Goal: Answer question/provide support: Share knowledge or assist other users

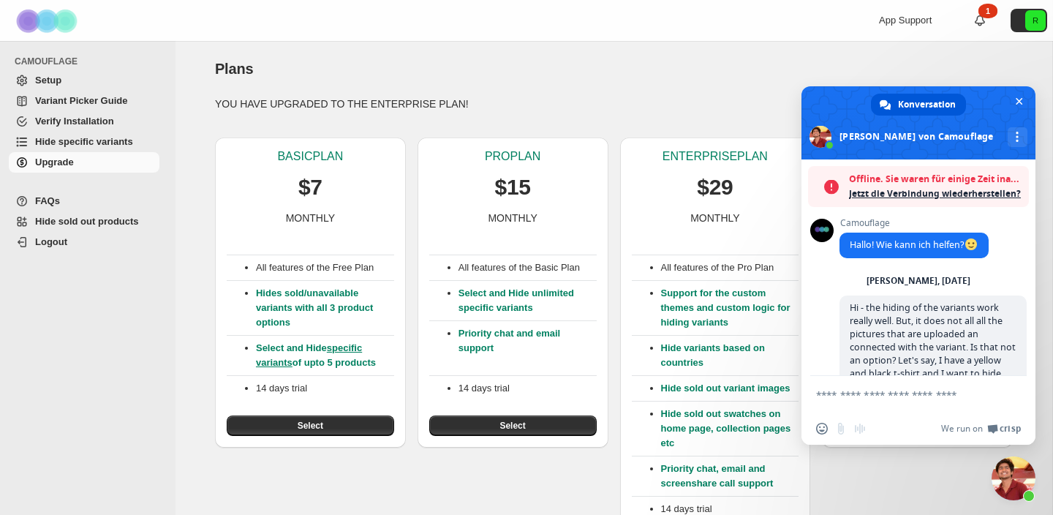
scroll to position [3705, 0]
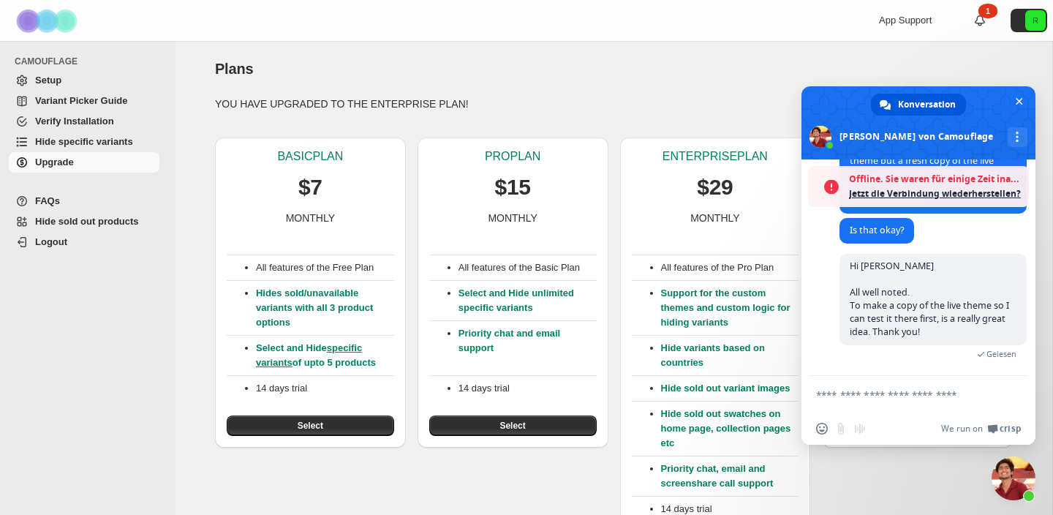
click at [113, 143] on span "Hide specific variants" at bounding box center [84, 141] width 98 height 11
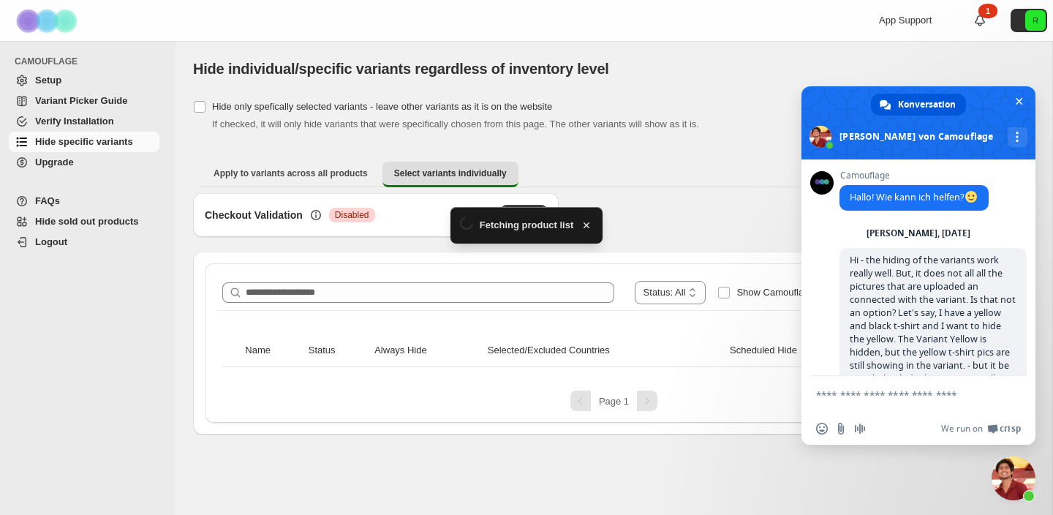
scroll to position [3658, 0]
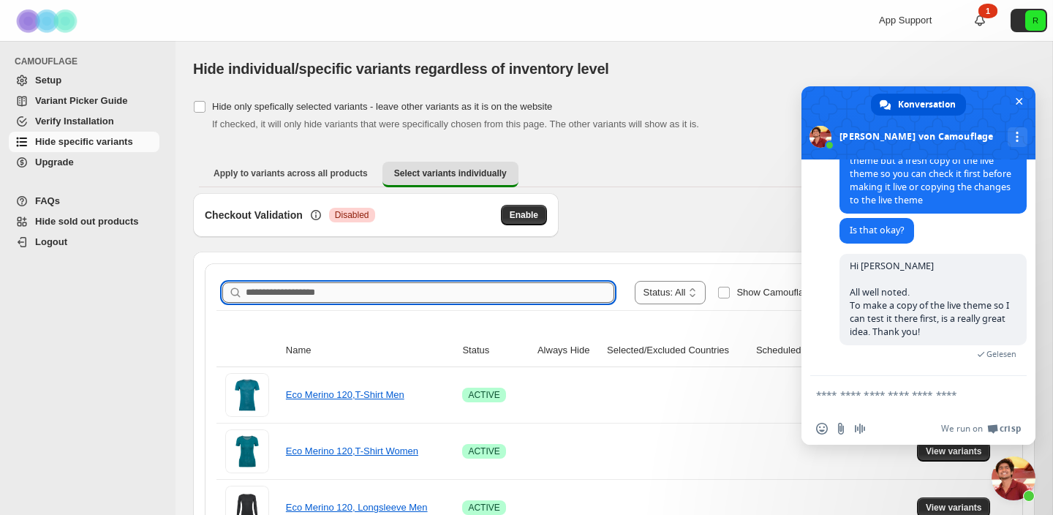
click at [532, 293] on input "Search product name" at bounding box center [430, 292] width 369 height 20
type input "**********"
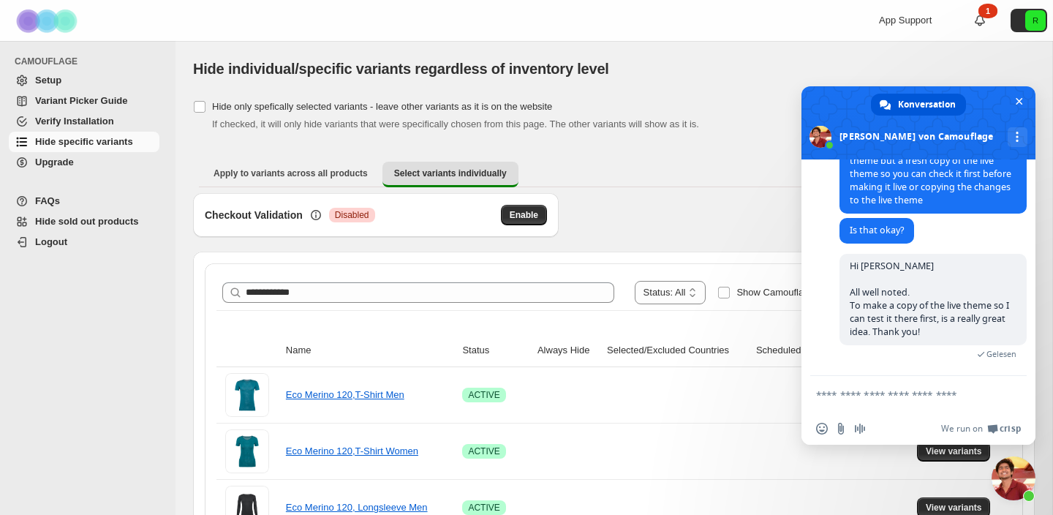
click at [770, 214] on div "Checkout Validation Critical Disabled Enable" at bounding box center [614, 222] width 842 height 59
click at [1024, 100] on span "Chat schließen" at bounding box center [1019, 101] width 15 height 15
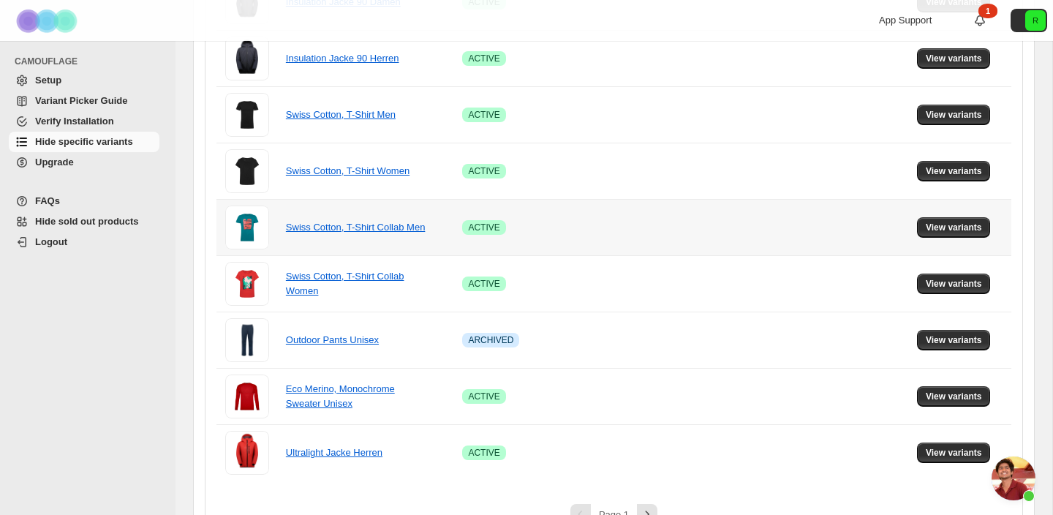
scroll to position [1045, 0]
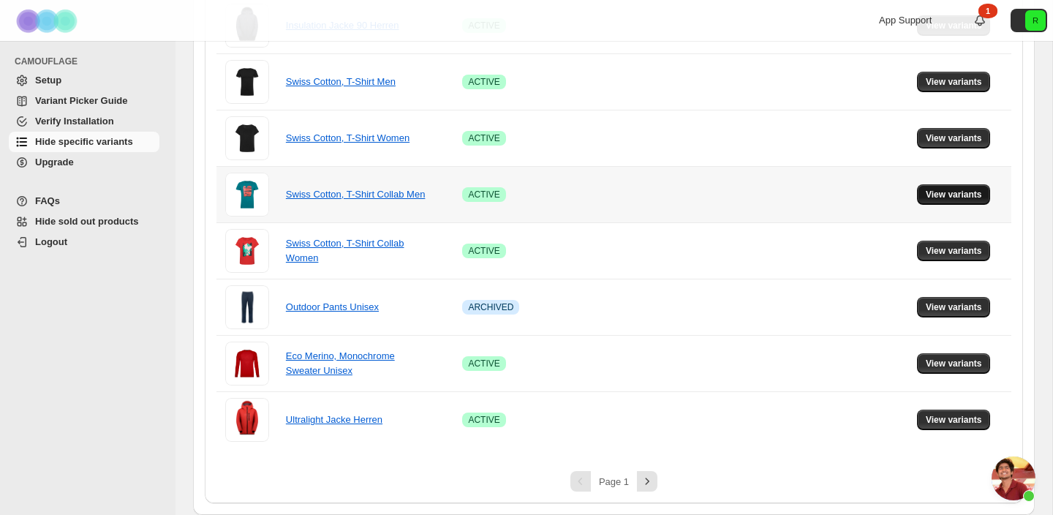
click at [961, 203] on button "View variants" at bounding box center [954, 194] width 74 height 20
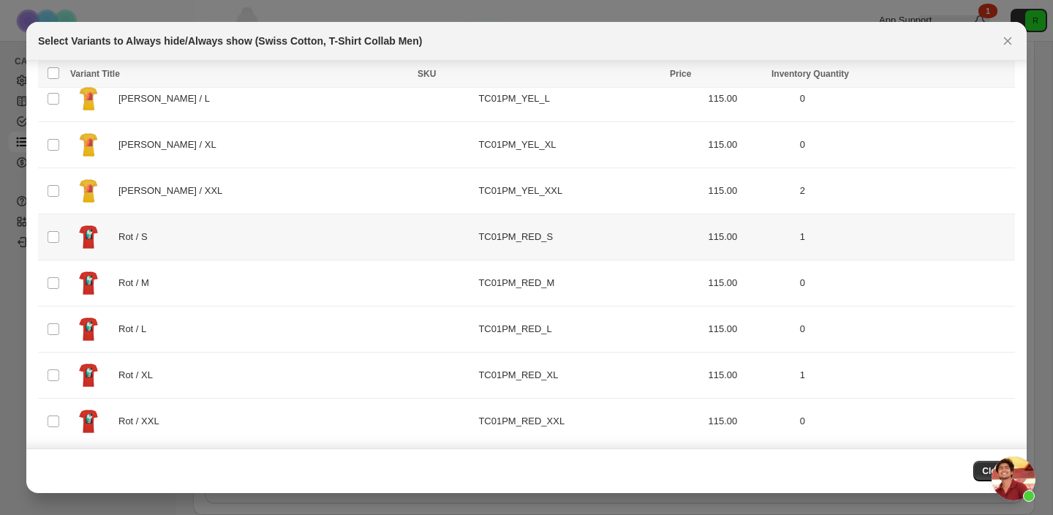
scroll to position [606, 0]
click at [59, 239] on span ":r6:" at bounding box center [53, 236] width 13 height 13
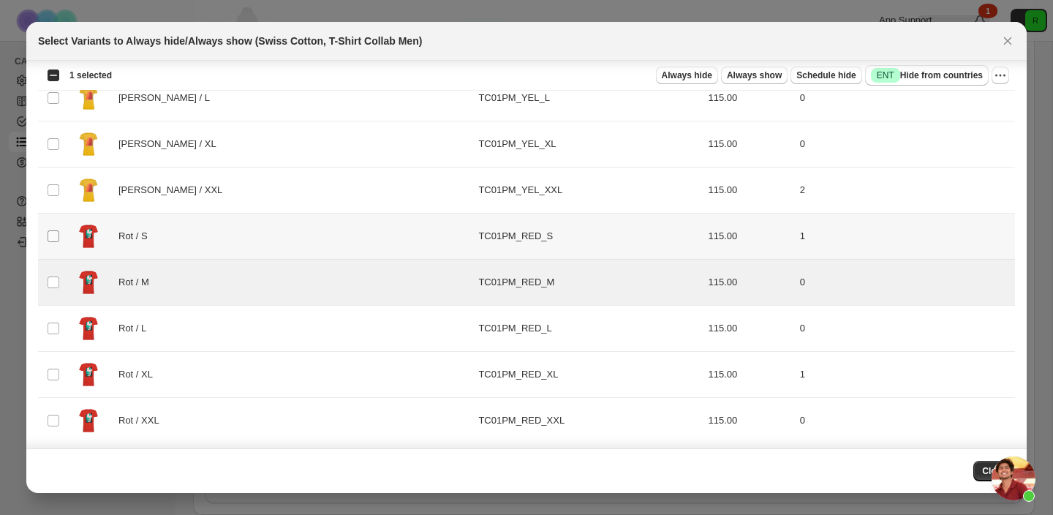
click at [53, 242] on span ":r6:" at bounding box center [53, 236] width 13 height 13
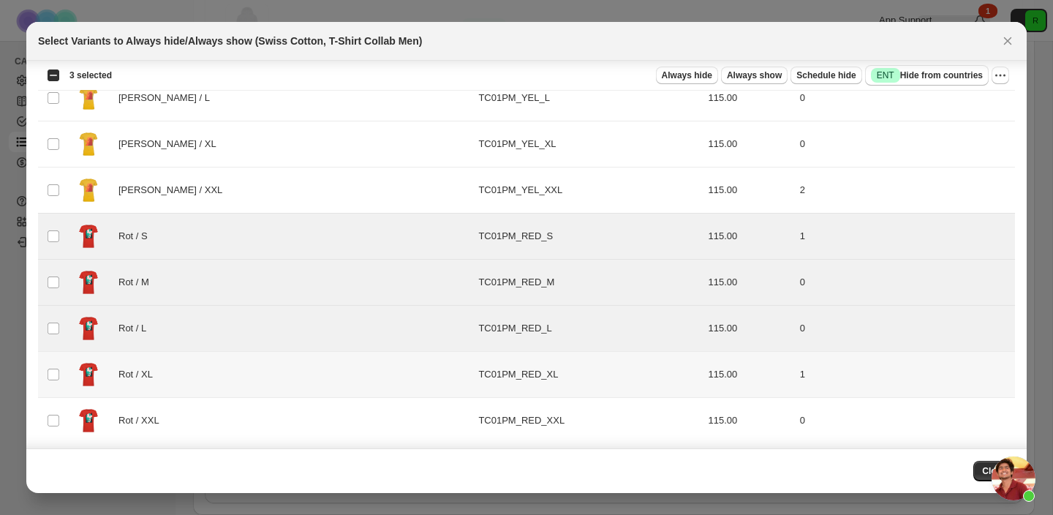
click at [54, 381] on td "Select product variant" at bounding box center [52, 375] width 28 height 46
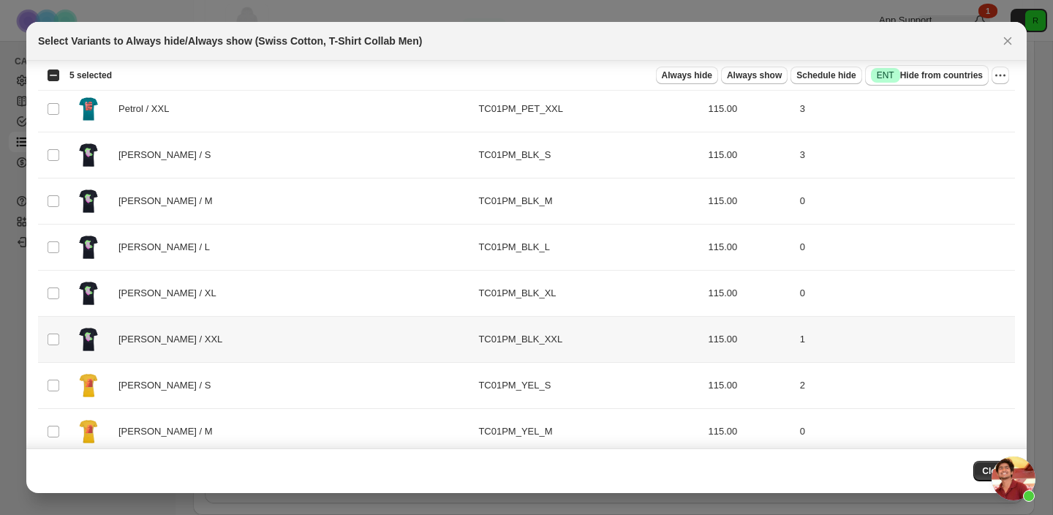
scroll to position [222, 0]
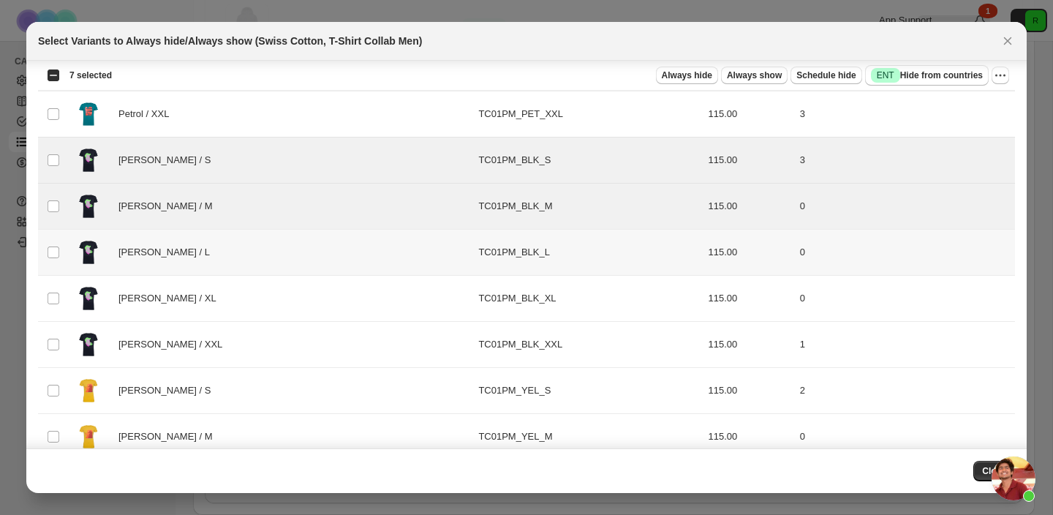
click at [54, 264] on td "Select product variant" at bounding box center [52, 253] width 28 height 46
click at [53, 306] on td "Select product variant" at bounding box center [52, 299] width 28 height 46
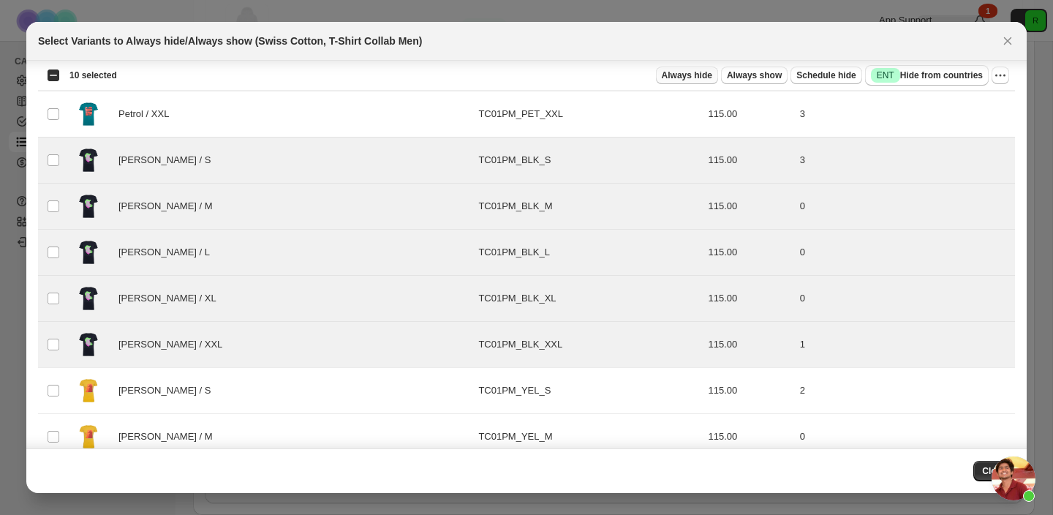
click at [691, 79] on span "Always hide" at bounding box center [687, 75] width 50 height 12
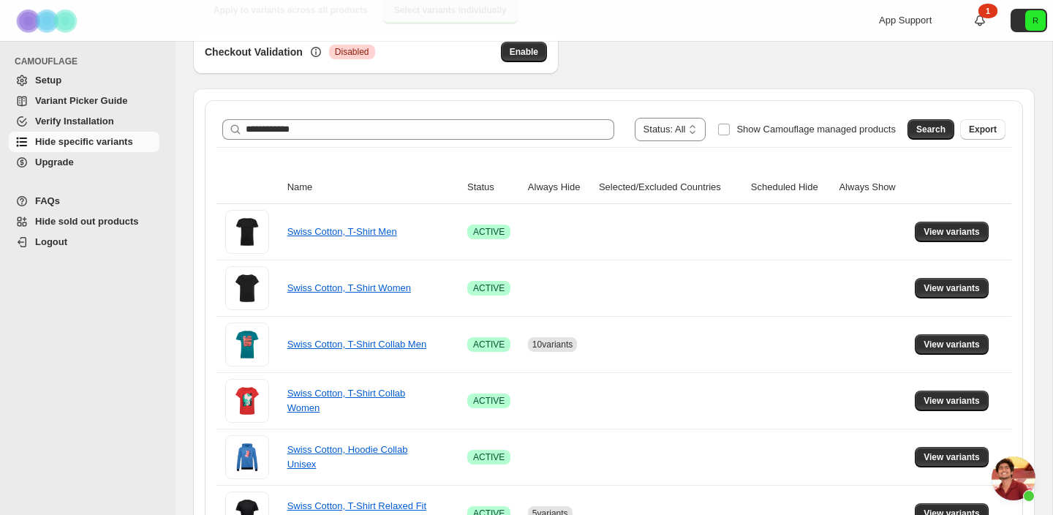
scroll to position [3686, 0]
click at [1014, 467] on span "Chat öffnen" at bounding box center [1014, 478] width 44 height 44
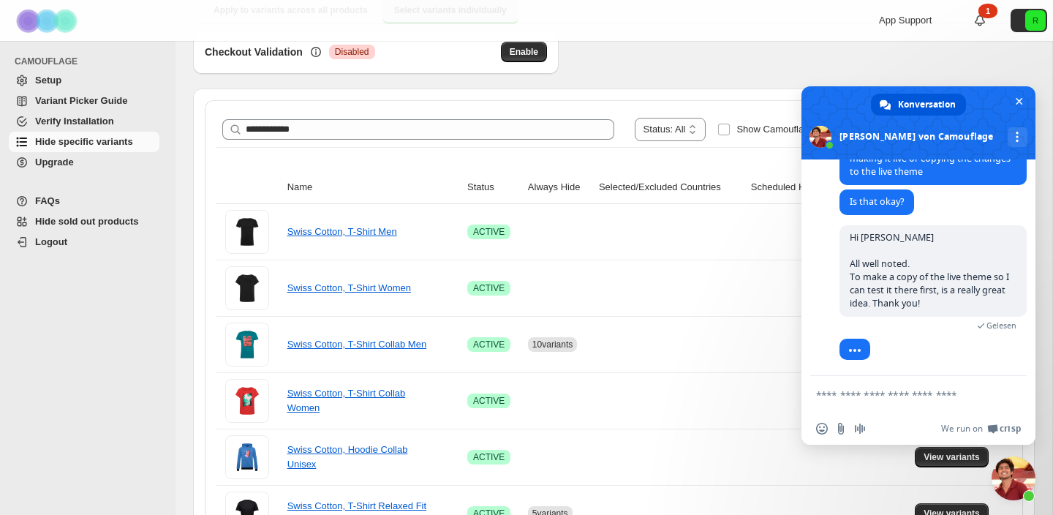
click at [870, 394] on textarea "Verfassen Sie Ihre Nachricht…" at bounding box center [902, 394] width 173 height 13
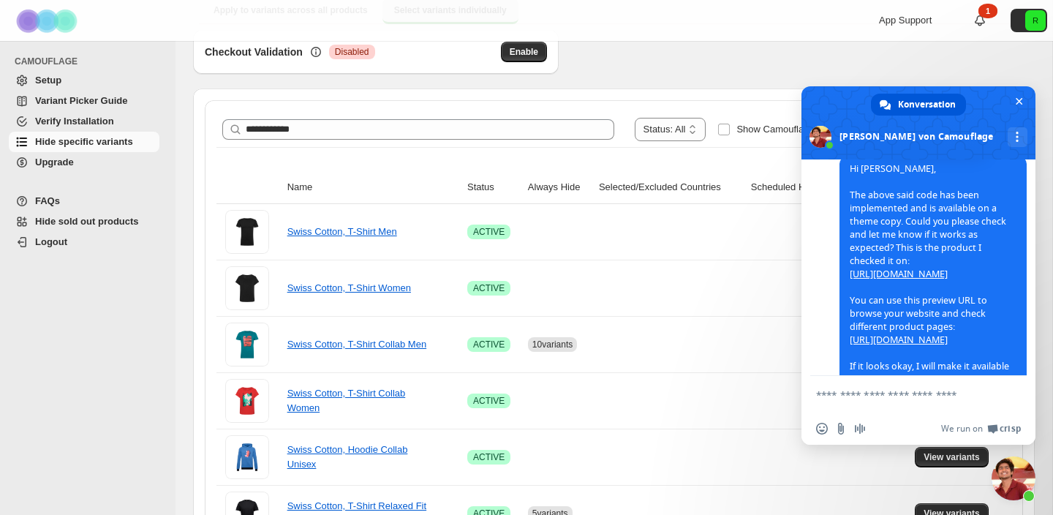
scroll to position [4052, 0]
click at [931, 279] on link "[URL][DOMAIN_NAME]" at bounding box center [899, 273] width 98 height 12
click at [908, 399] on textarea "Verfassen Sie Ihre Nachricht…" at bounding box center [902, 394] width 173 height 13
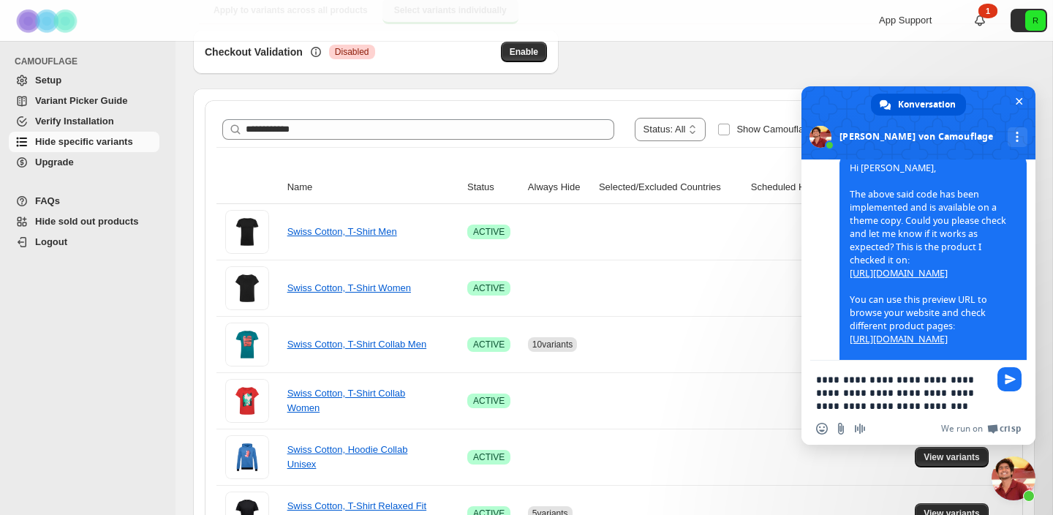
paste textarea "**********"
type textarea "**********"
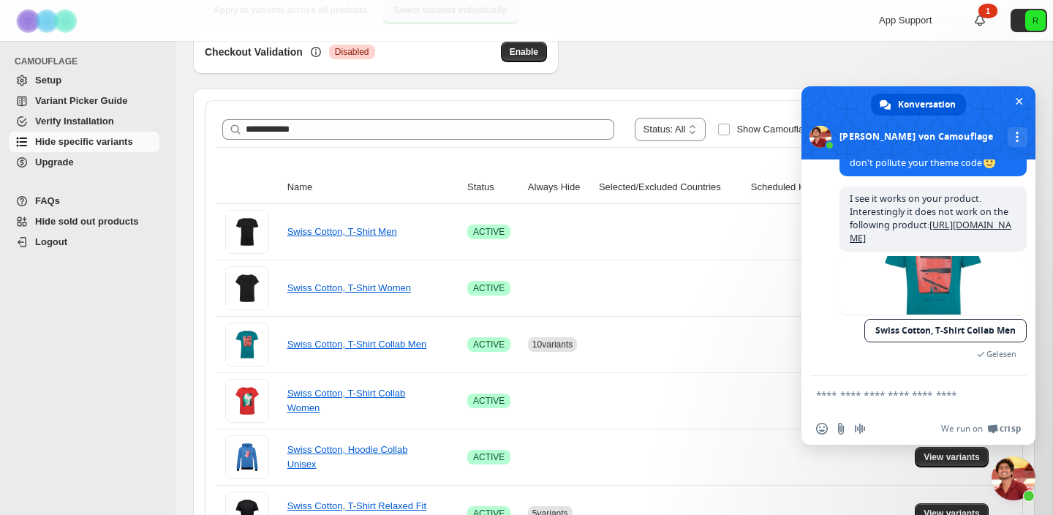
scroll to position [4554, 0]
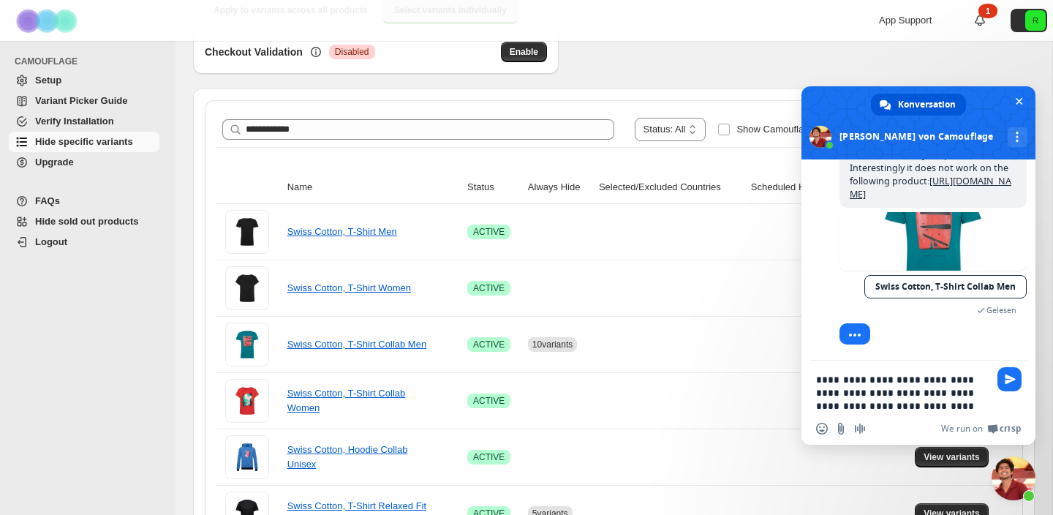
type textarea "**********"
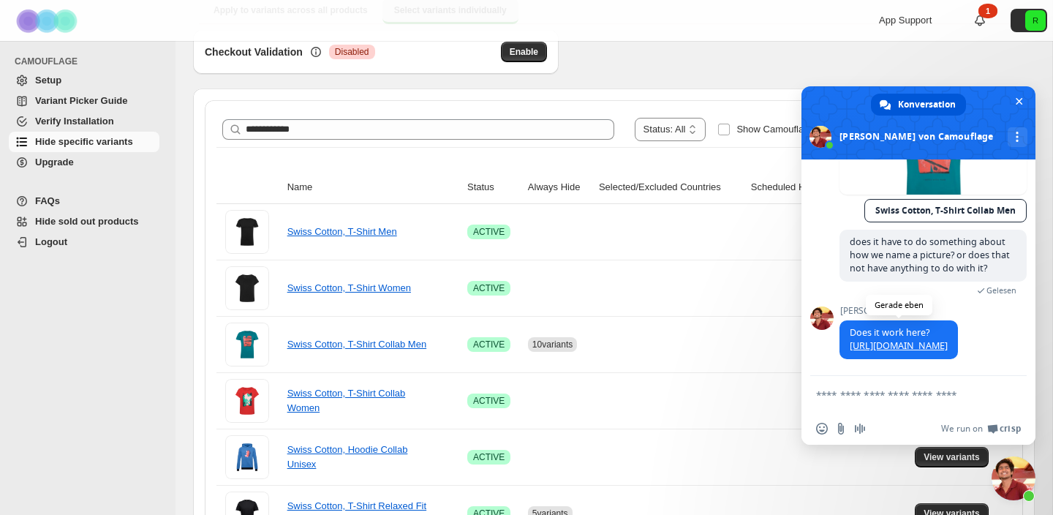
scroll to position [4702, 0]
click at [894, 339] on link "[URL][DOMAIN_NAME]" at bounding box center [899, 345] width 98 height 12
click at [863, 397] on textarea "Verfassen Sie Ihre Nachricht…" at bounding box center [902, 394] width 173 height 13
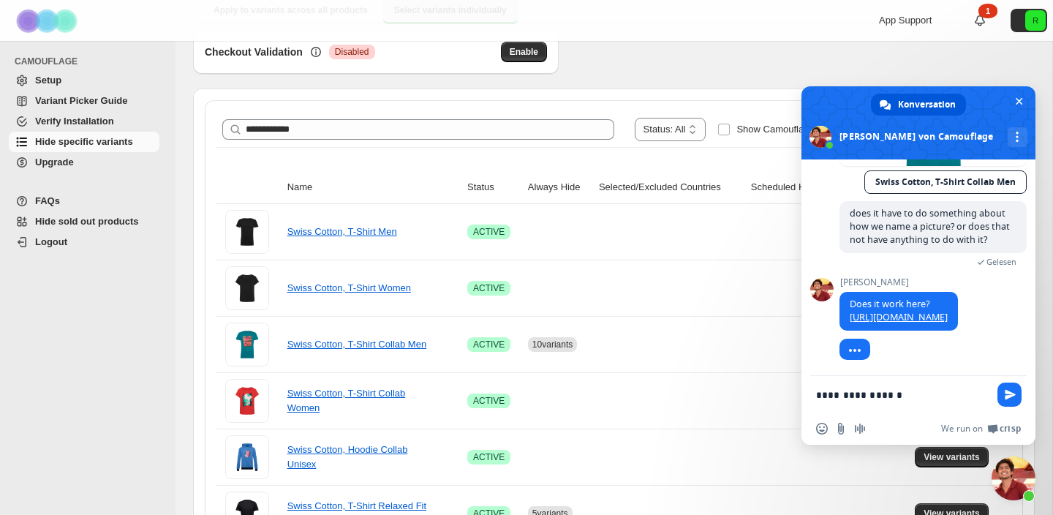
scroll to position [4731, 0]
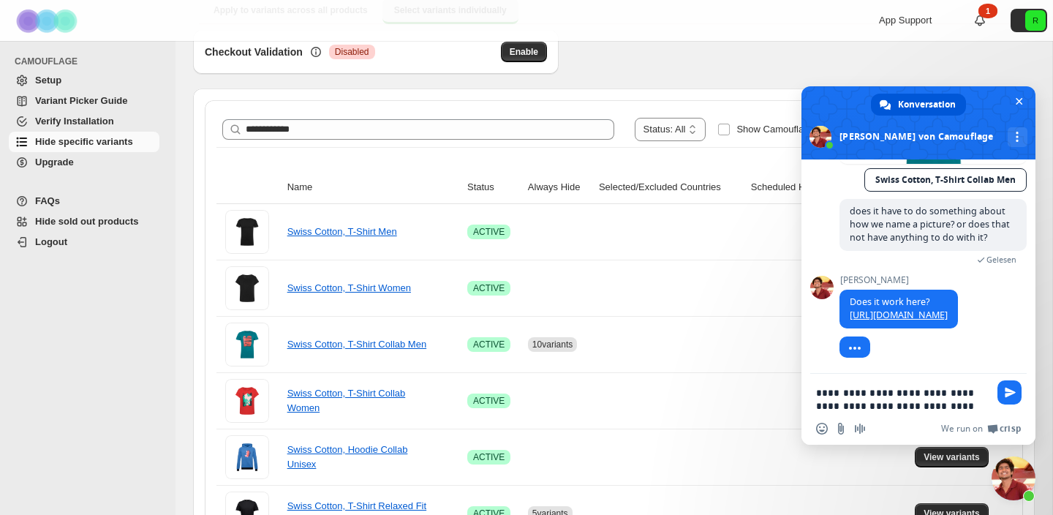
type textarea "**********"
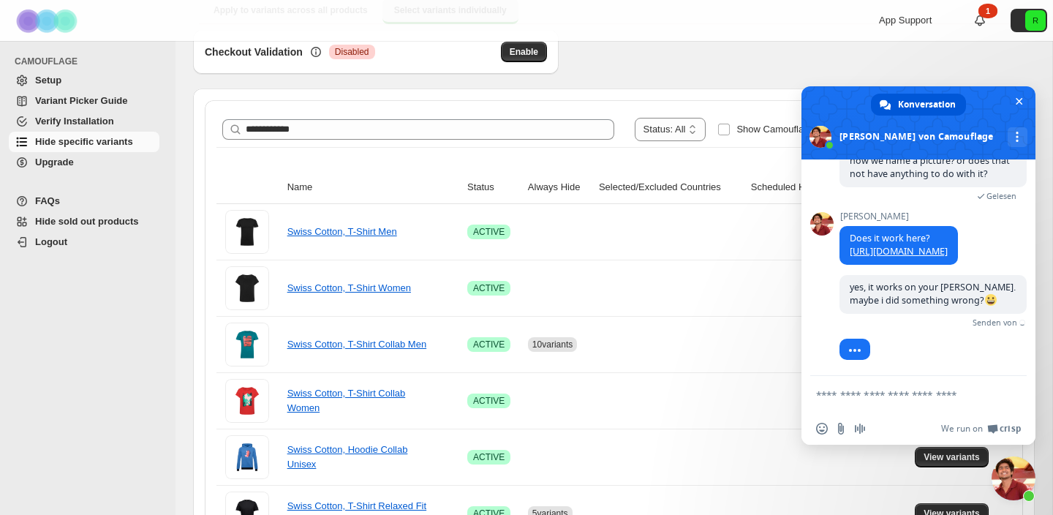
scroll to position [4781, 0]
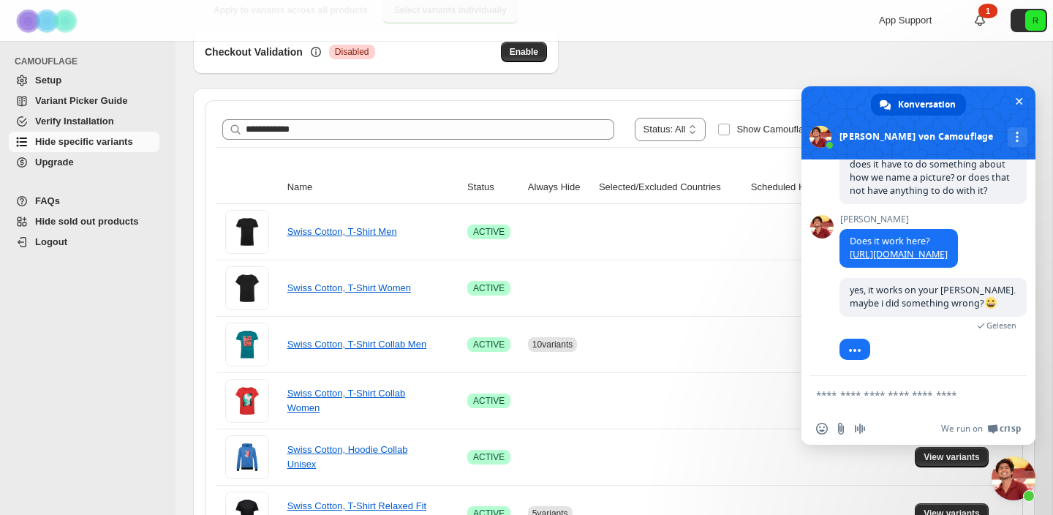
click at [882, 390] on textarea "Verfassen Sie Ihre Nachricht…" at bounding box center [902, 394] width 173 height 13
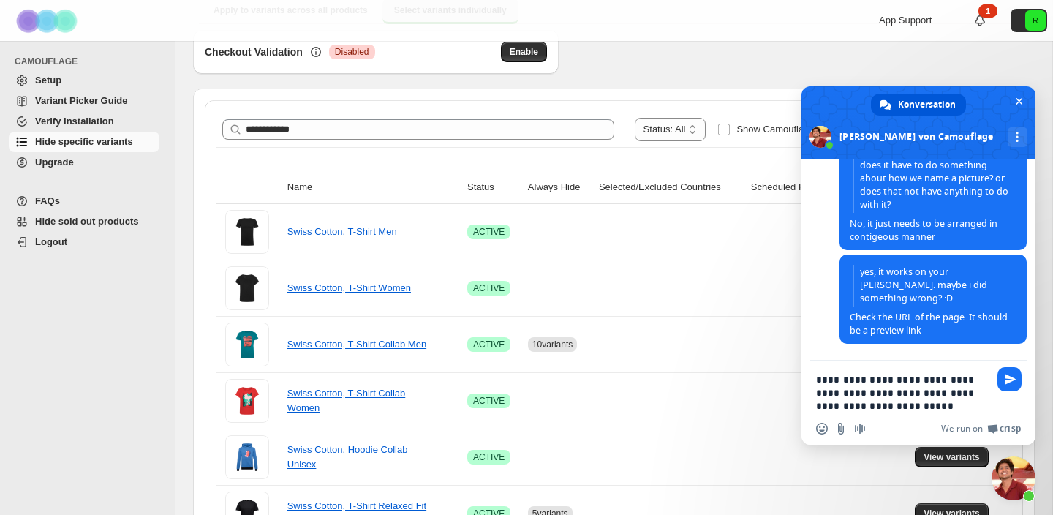
scroll to position [4909, 0]
type textarea "**********"
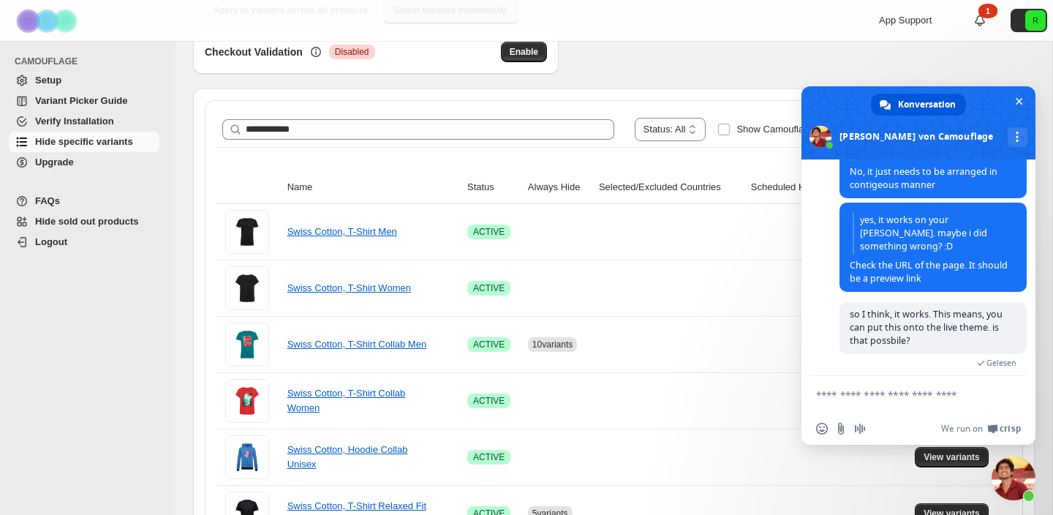
scroll to position [4931, 0]
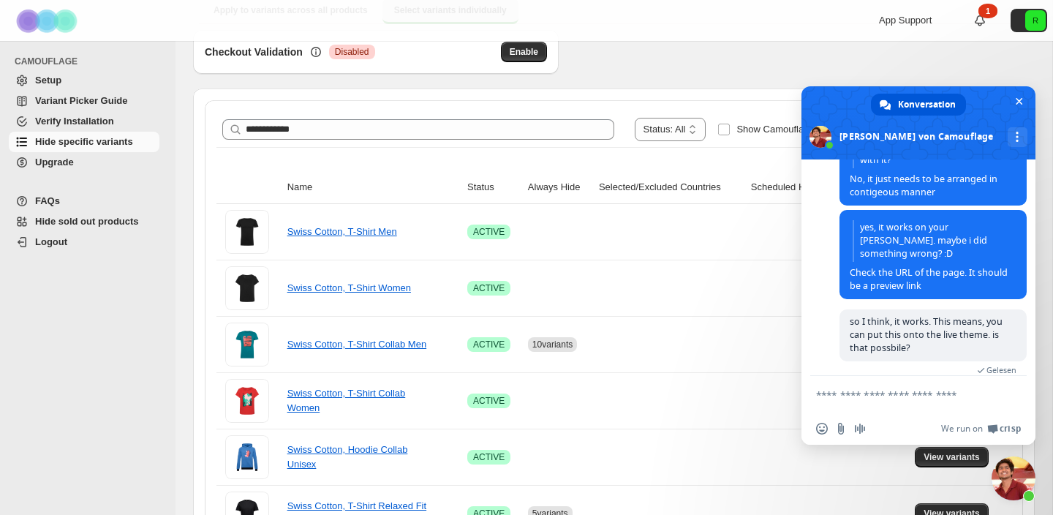
click at [989, 168] on span "does it have to do something about how we name a picture? or does that not have…" at bounding box center [933, 140] width 161 height 55
click at [917, 168] on span "does it have to do something about how we name a picture? or does that not have…" at bounding box center [933, 140] width 161 height 55
click at [857, 168] on span "does it have to do something about how we name a picture? or does that not have…" at bounding box center [933, 140] width 161 height 55
drag, startPoint x: 933, startPoint y: 255, endPoint x: 971, endPoint y: 255, distance: 37.3
click at [971, 168] on span "does it have to do something about how we name a picture? or does that not have…" at bounding box center [933, 140] width 161 height 55
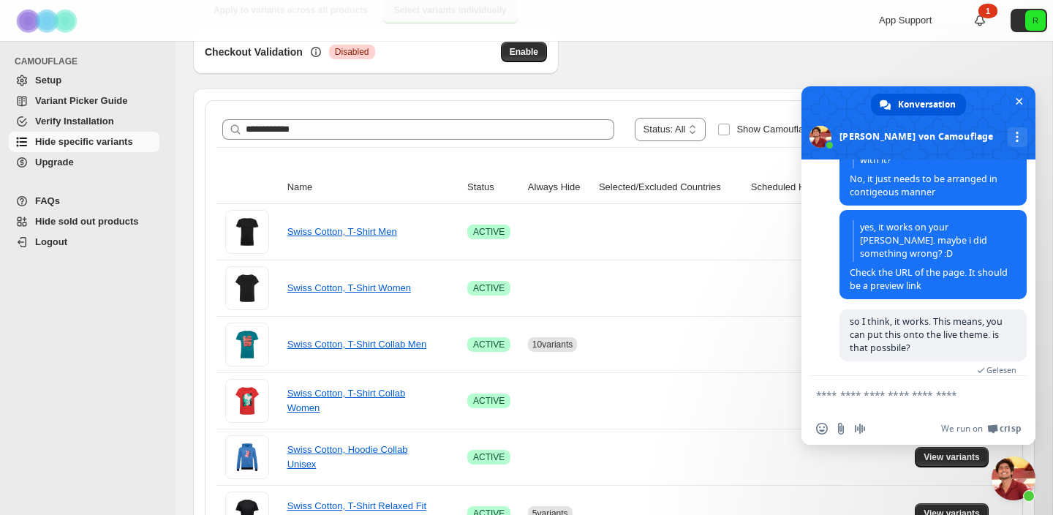
click at [907, 198] on span "does it have to do something about how we name a picture? or does that not have…" at bounding box center [933, 155] width 167 height 85
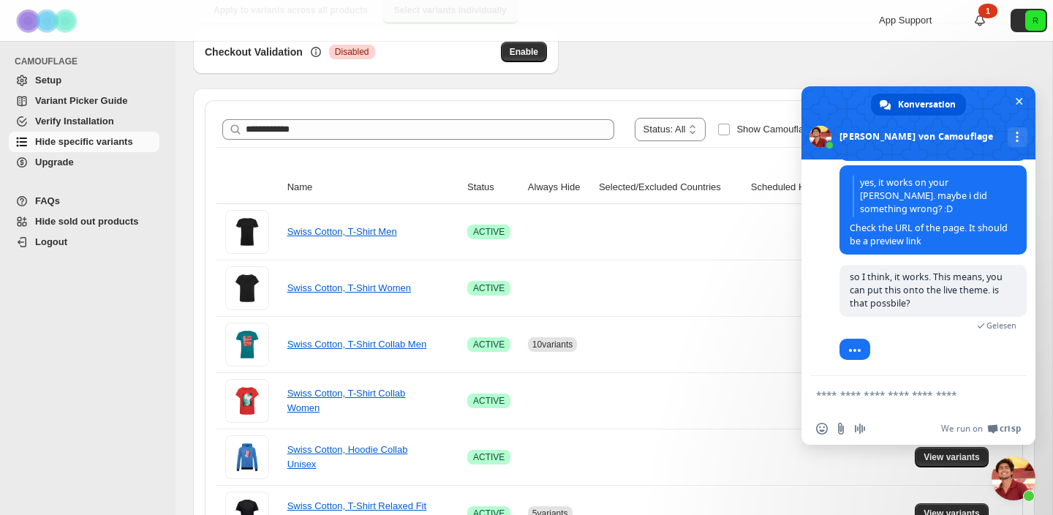
click at [903, 398] on textarea "Verfassen Sie Ihre Nachricht…" at bounding box center [902, 394] width 173 height 13
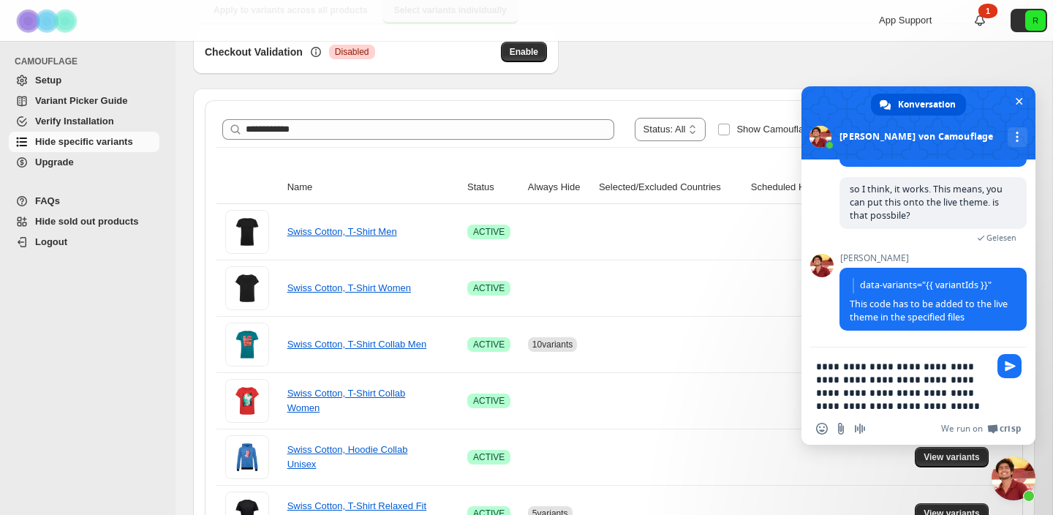
scroll to position [5171, 0]
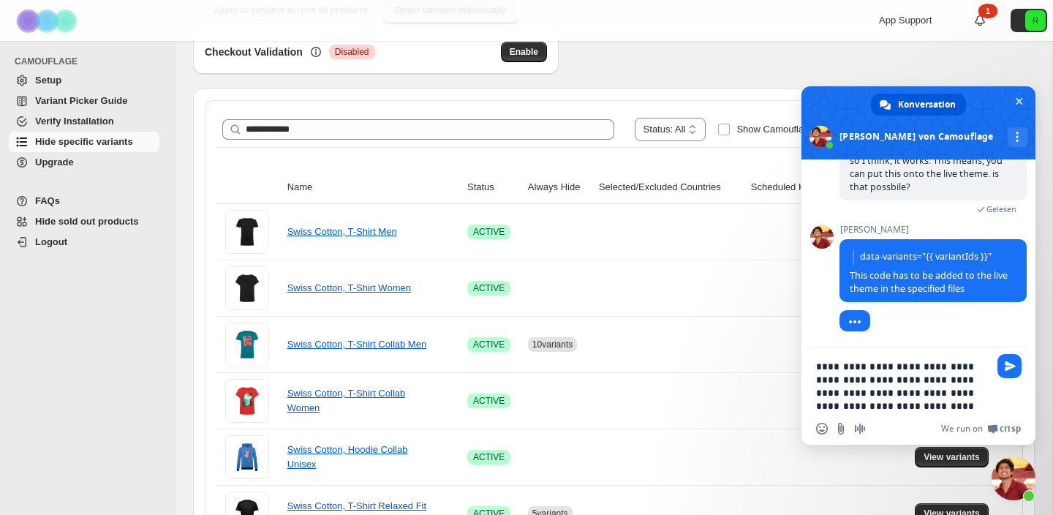
type textarea "**********"
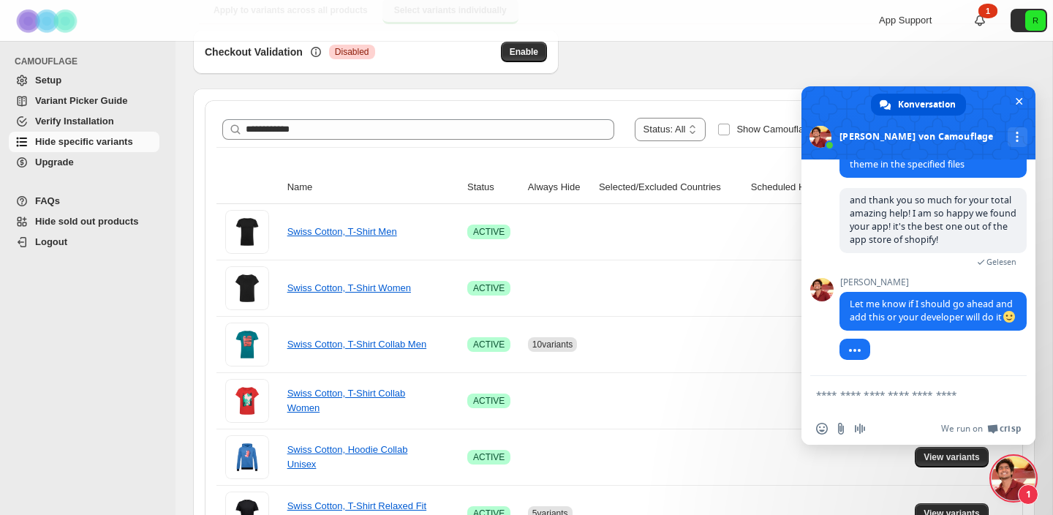
scroll to position [5296, 0]
click at [890, 394] on textarea "Verfassen Sie Ihre Nachricht…" at bounding box center [902, 394] width 173 height 13
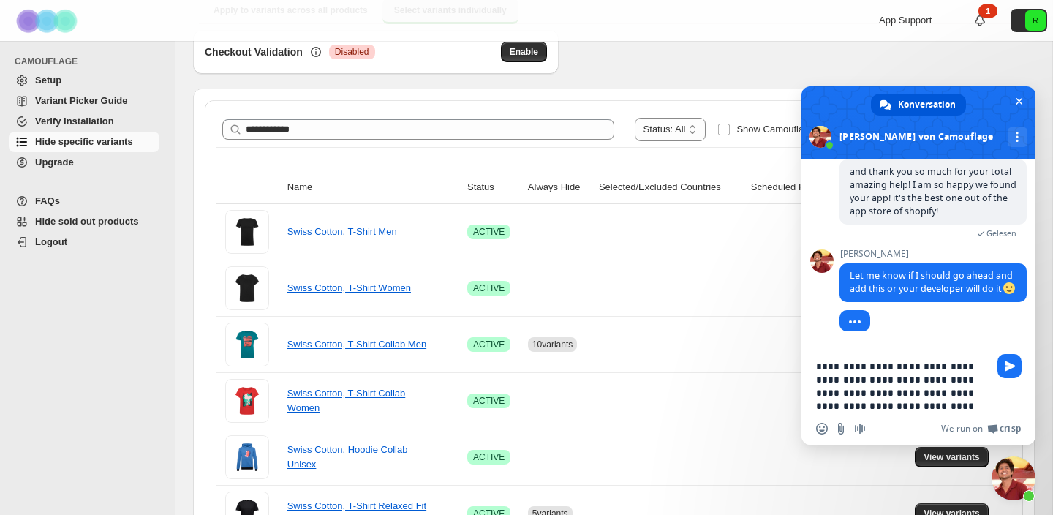
type textarea "**********"
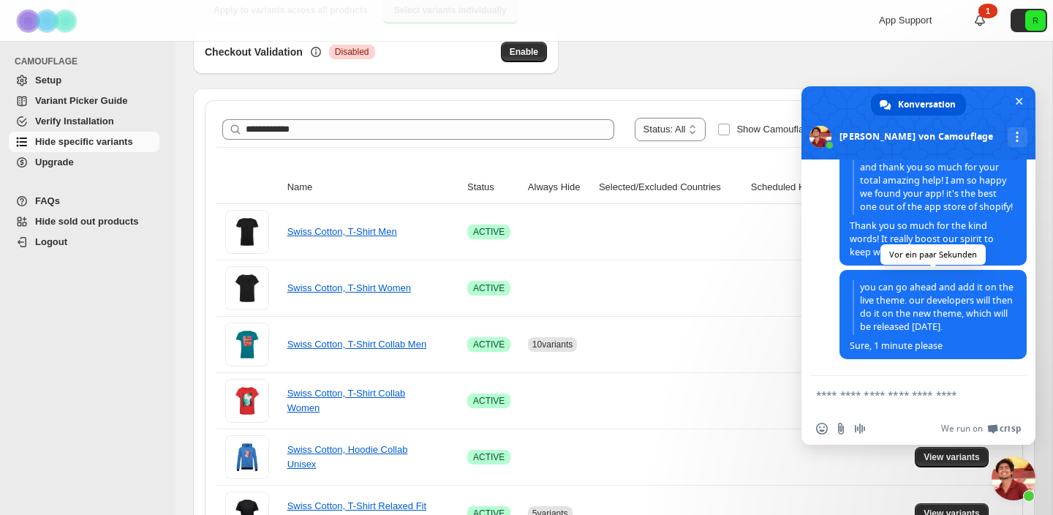
scroll to position [5580, 0]
click at [878, 401] on form at bounding box center [902, 395] width 173 height 39
click at [862, 396] on textarea "Verfassen Sie Ihre Nachricht…" at bounding box center [902, 394] width 173 height 13
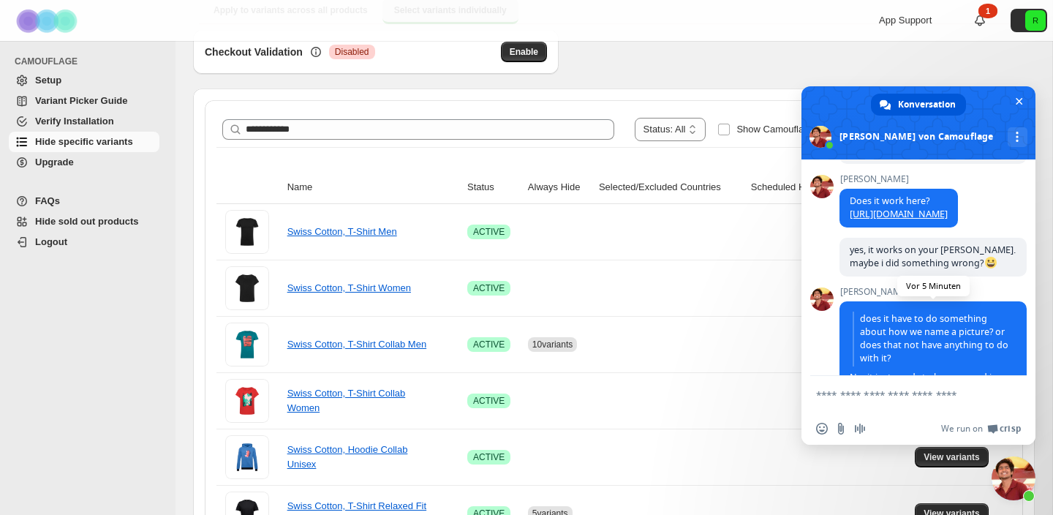
scroll to position [4732, 0]
click at [904, 221] on link "[URL][DOMAIN_NAME]" at bounding box center [899, 214] width 98 height 12
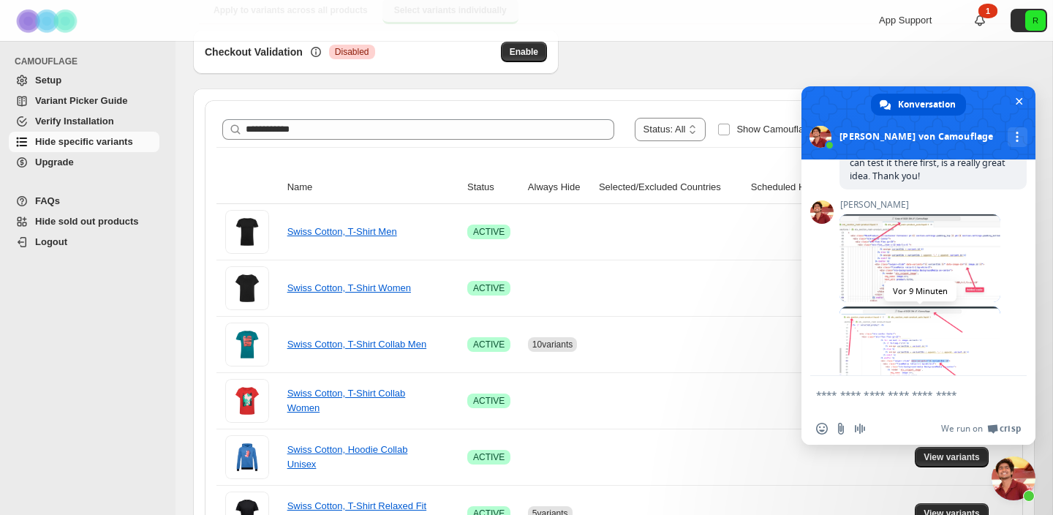
scroll to position [3795, 0]
click at [923, 282] on span at bounding box center [920, 258] width 161 height 88
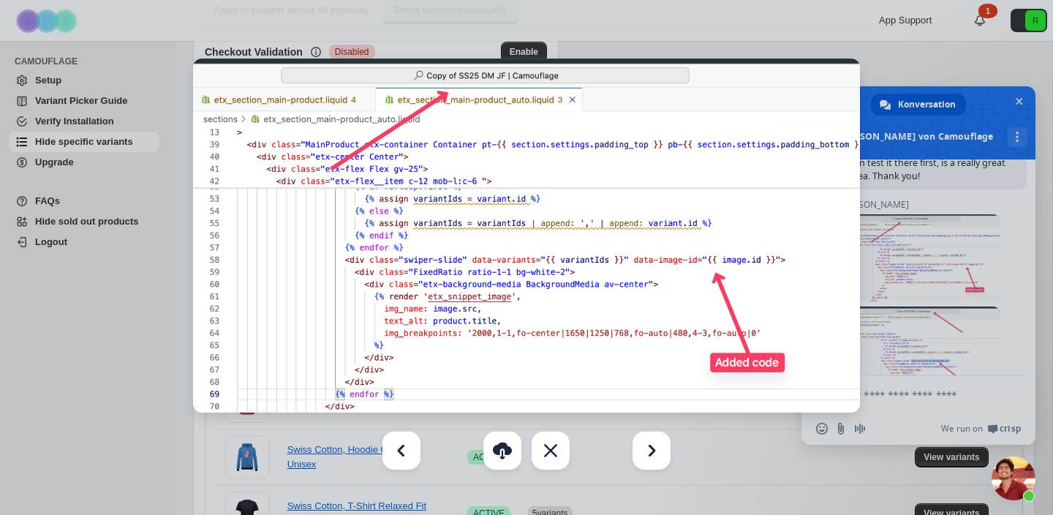
click at [909, 287] on div at bounding box center [526, 257] width 1053 height 515
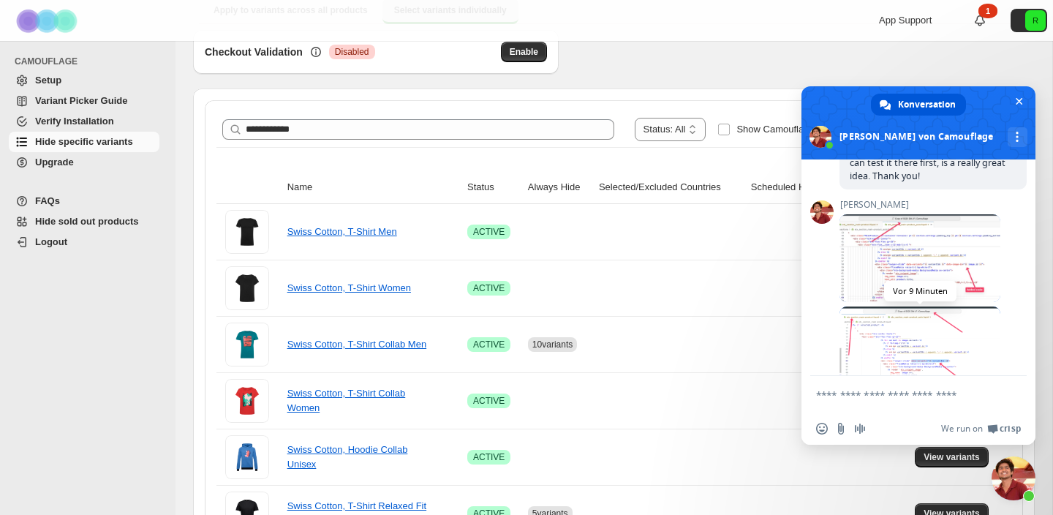
click at [920, 358] on span at bounding box center [920, 350] width 161 height 88
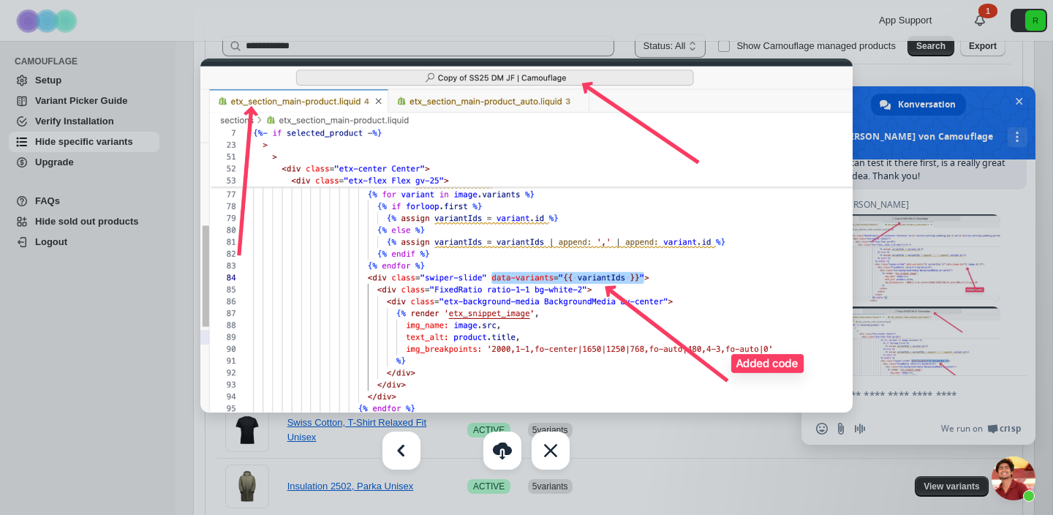
scroll to position [259, 0]
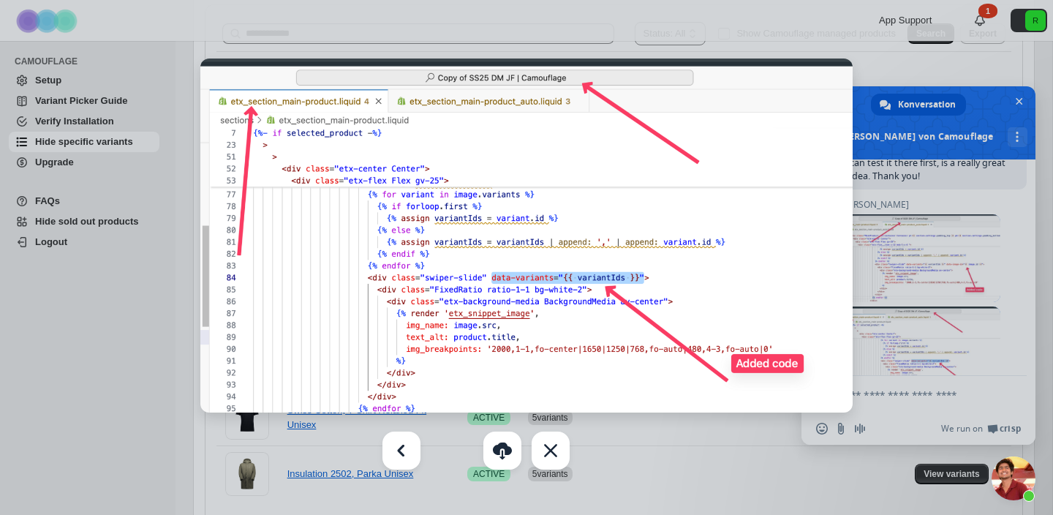
click at [950, 360] on div at bounding box center [526, 257] width 1053 height 515
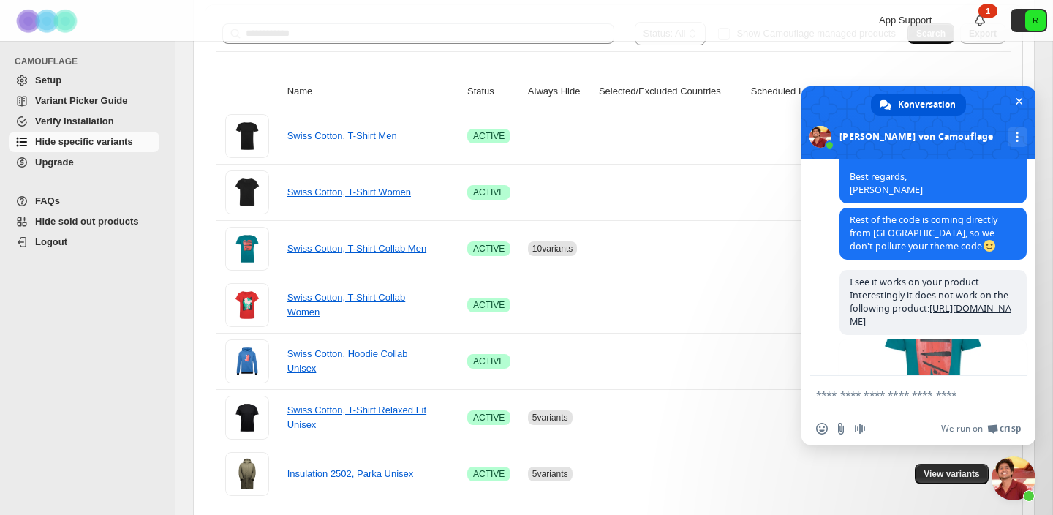
scroll to position [4316, 0]
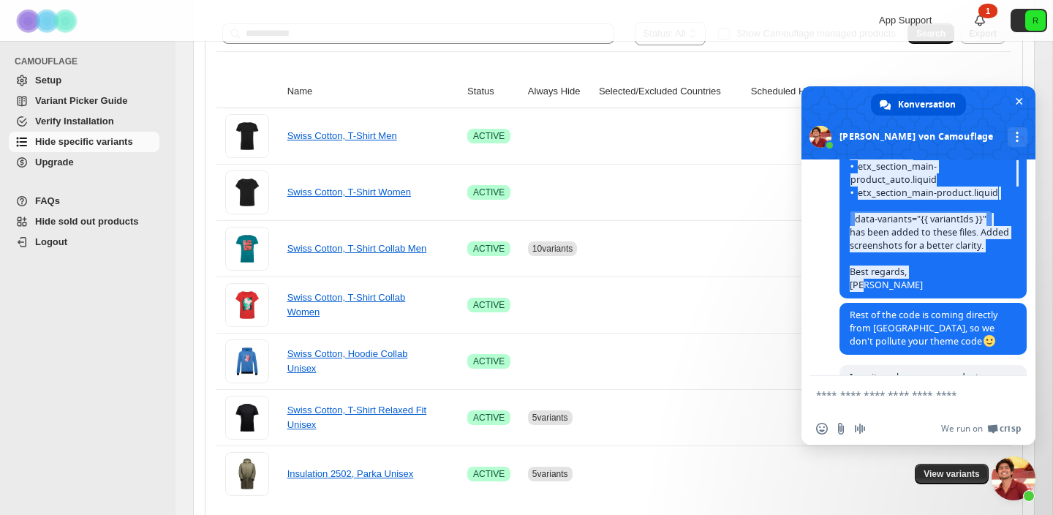
drag, startPoint x: 849, startPoint y: 222, endPoint x: 1009, endPoint y: 344, distance: 200.4
click at [1009, 298] on span "Hi Jessica, The above said code has been implemented and is available on a them…" at bounding box center [933, 88] width 187 height 421
copy span "The above said code has been implemented and is available on a theme copy. Coul…"
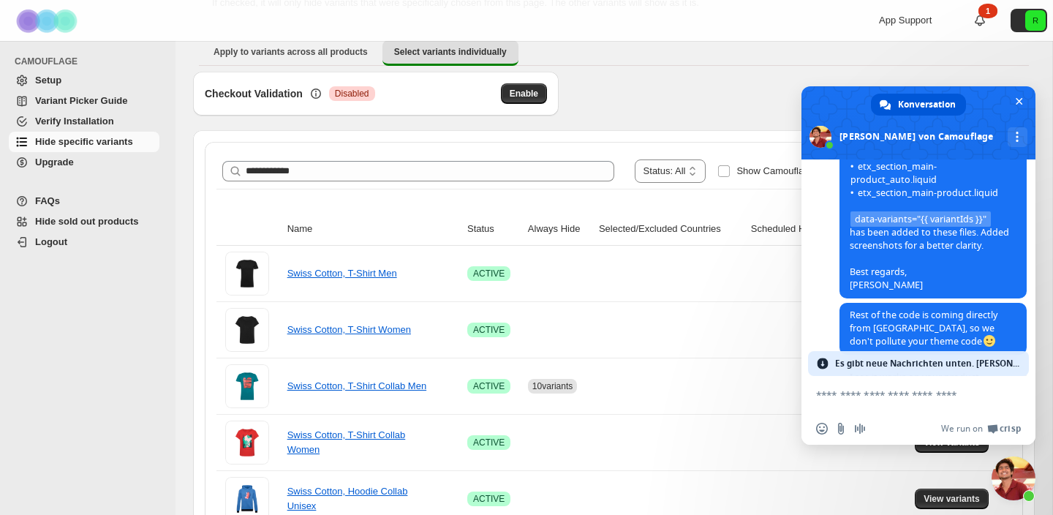
scroll to position [0, 0]
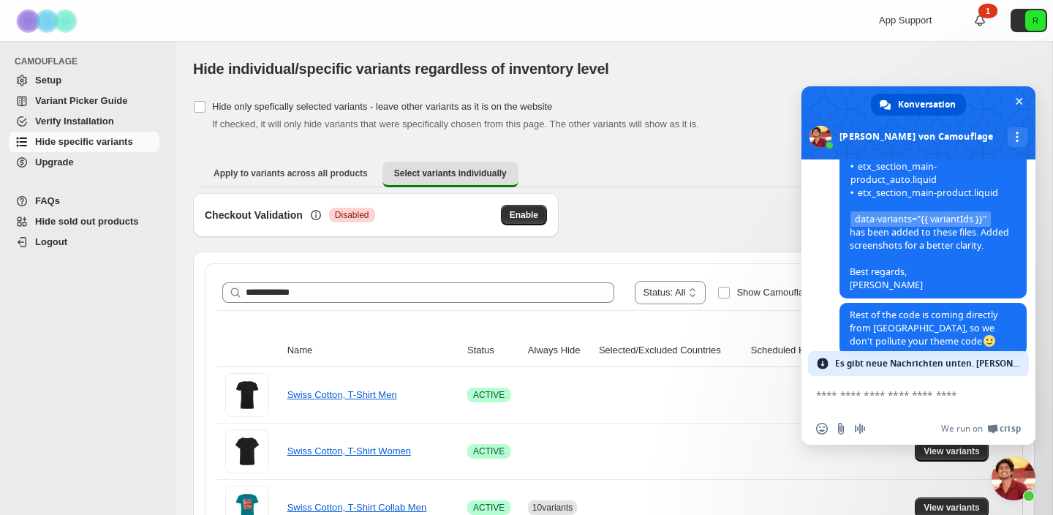
click at [863, 400] on textarea "Verfassen Sie Ihre Nachricht…" at bounding box center [902, 394] width 173 height 13
paste textarea "**********"
type textarea "**********"
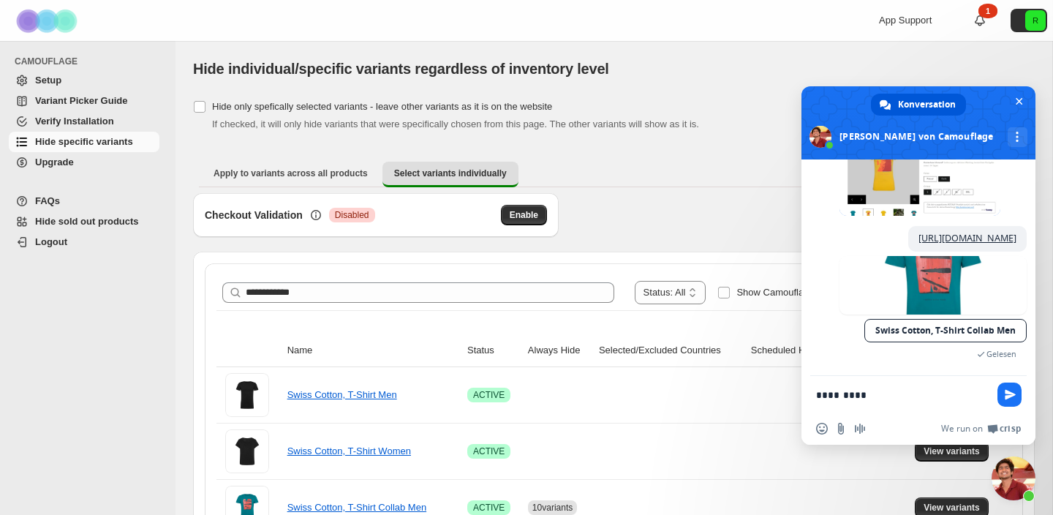
scroll to position [5846, 0]
type textarea "*"
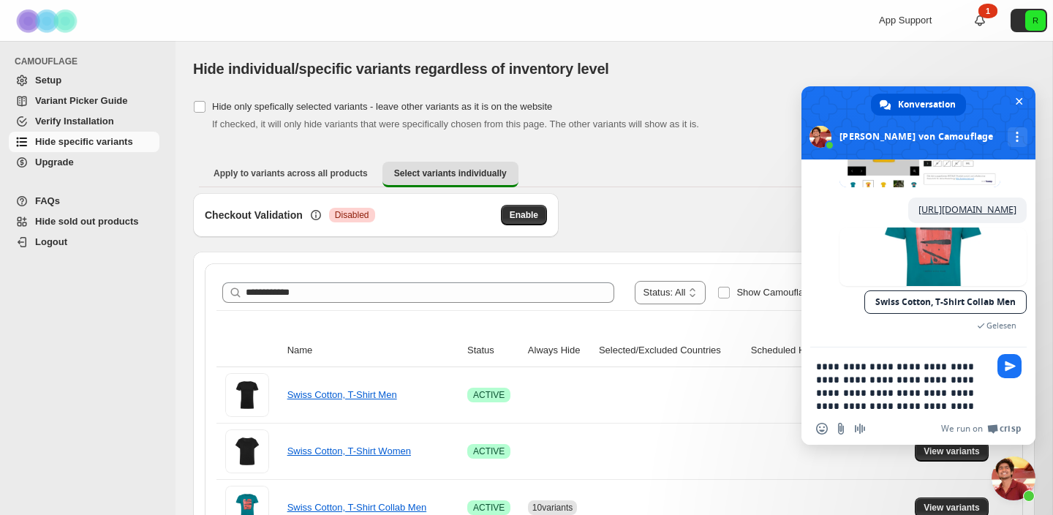
type textarea "**********"
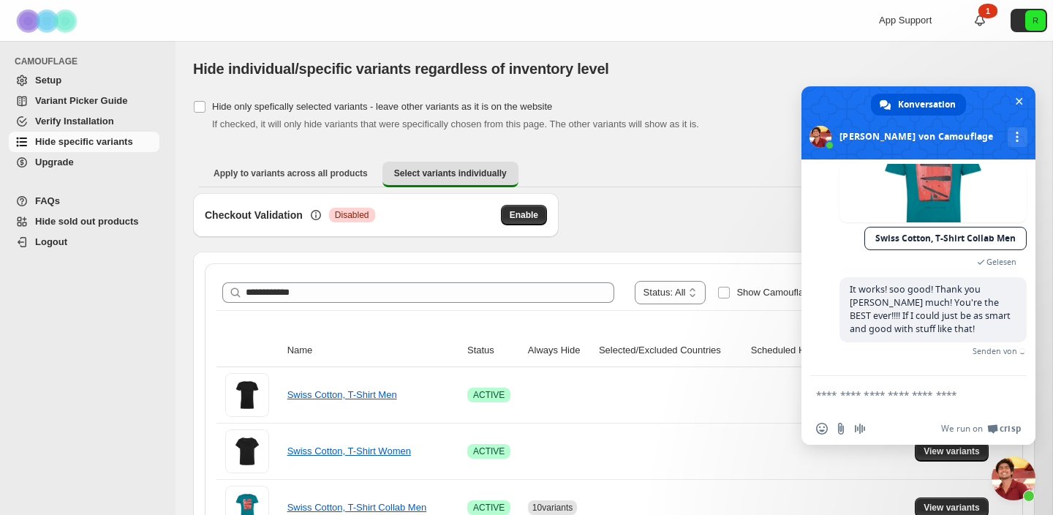
scroll to position [5917, 0]
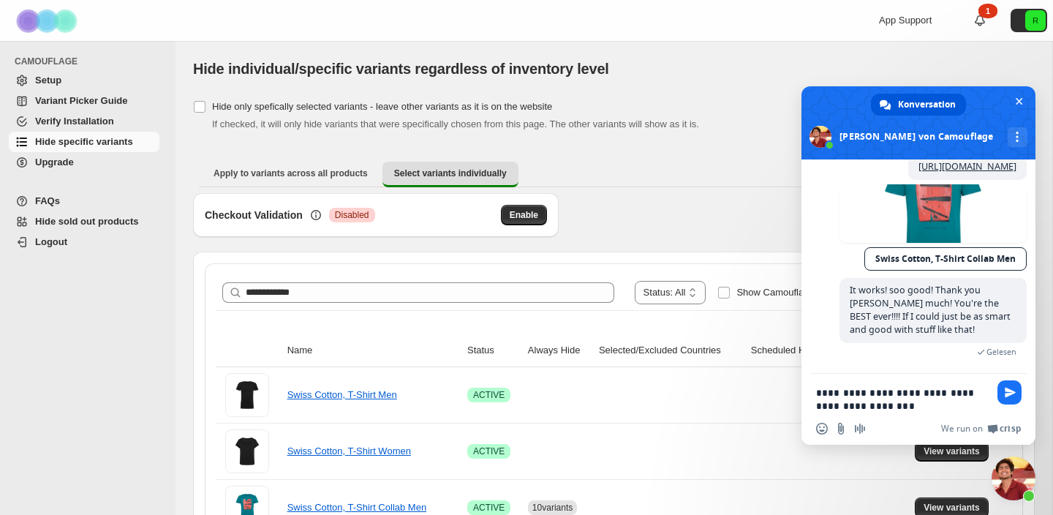
type textarea "**********"
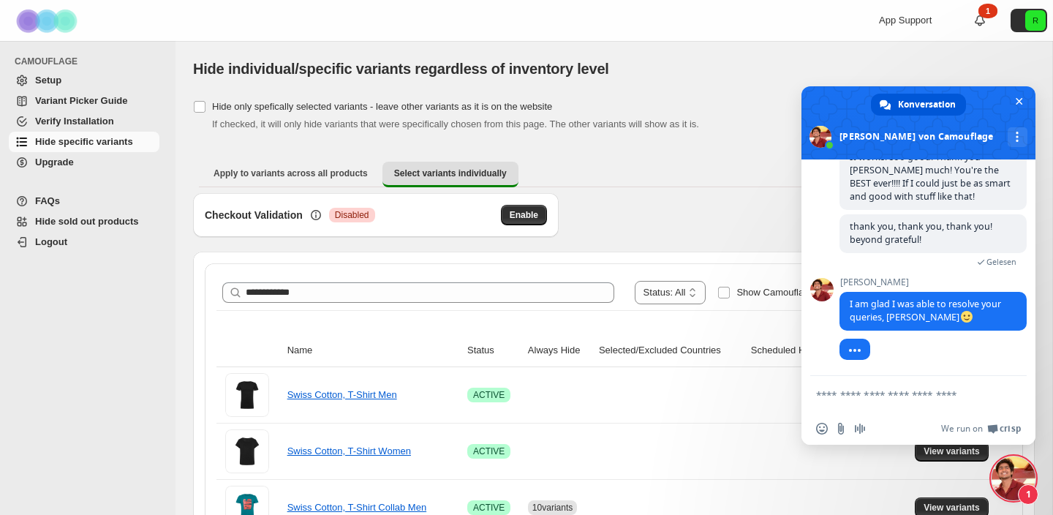
scroll to position [6067, 0]
click at [822, 429] on span "Einen Emoji einfügen" at bounding box center [822, 429] width 12 height 12
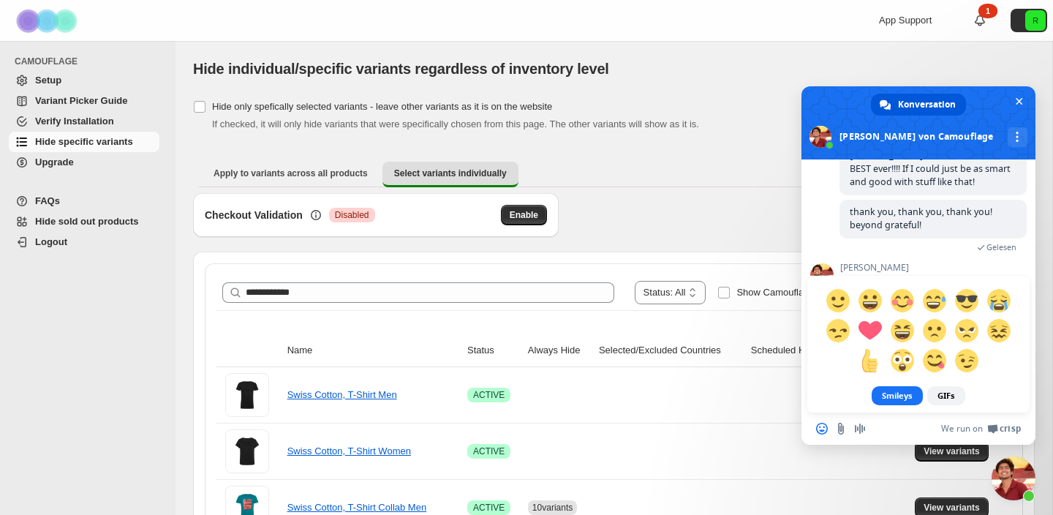
scroll to position [6083, 0]
click at [811, 230] on div "Smileys GIFs" at bounding box center [919, 249] width 234 height 326
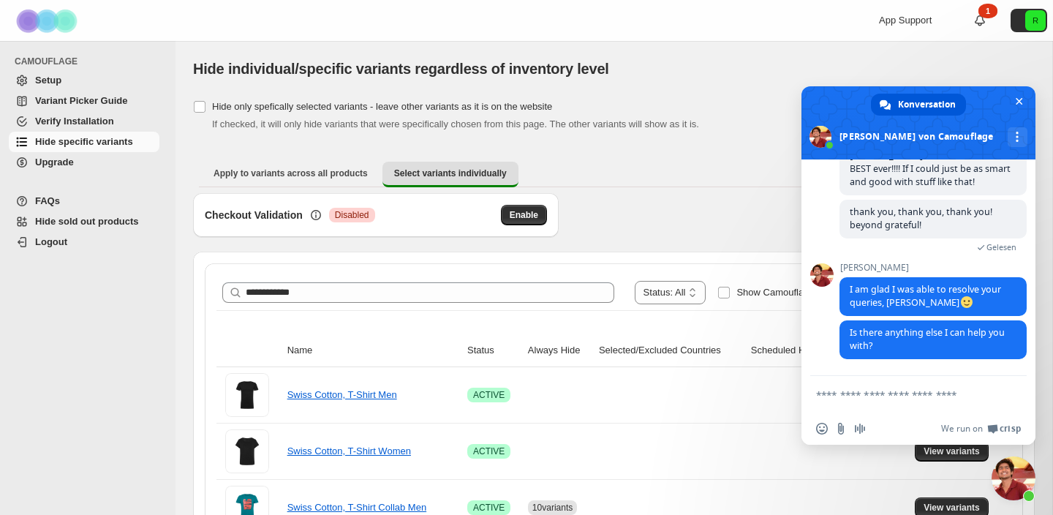
click at [887, 401] on textarea "Verfassen Sie Ihre Nachricht…" at bounding box center [902, 394] width 173 height 13
type textarea "*"
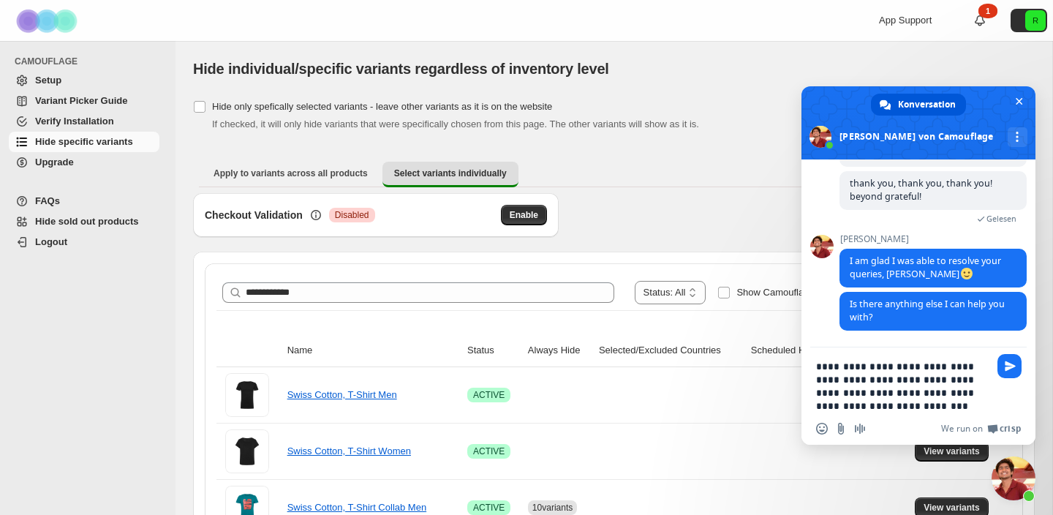
type textarea "**********"
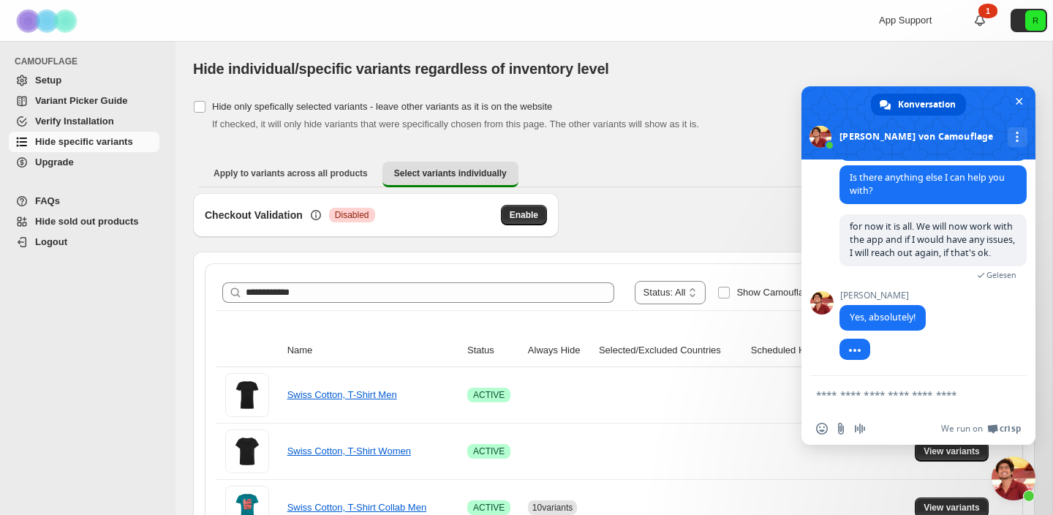
scroll to position [6225, 0]
click at [875, 395] on textarea "Verfassen Sie Ihre Nachricht…" at bounding box center [902, 394] width 173 height 13
type textarea "*"
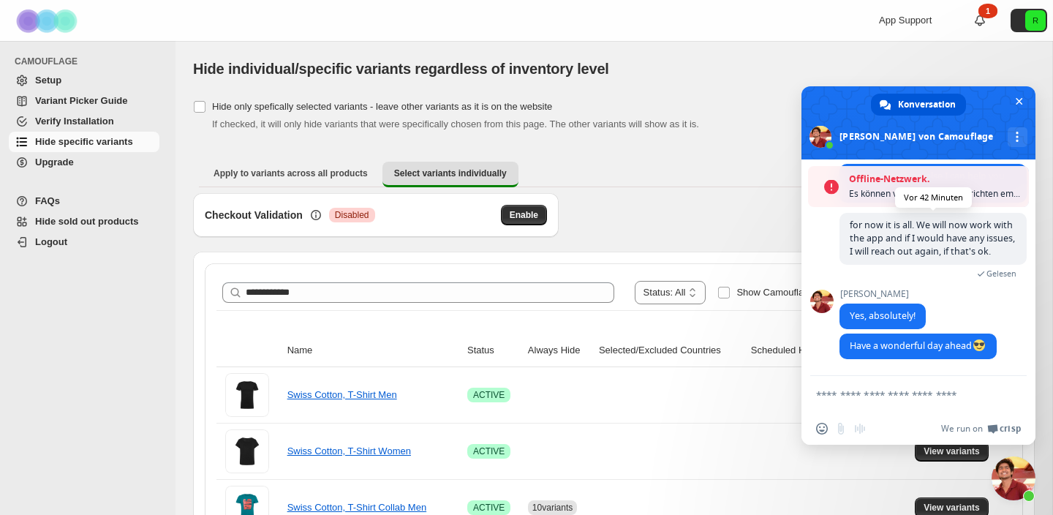
scroll to position [6275, 0]
click at [1020, 105] on span "Chat schließen" at bounding box center [1019, 101] width 15 height 15
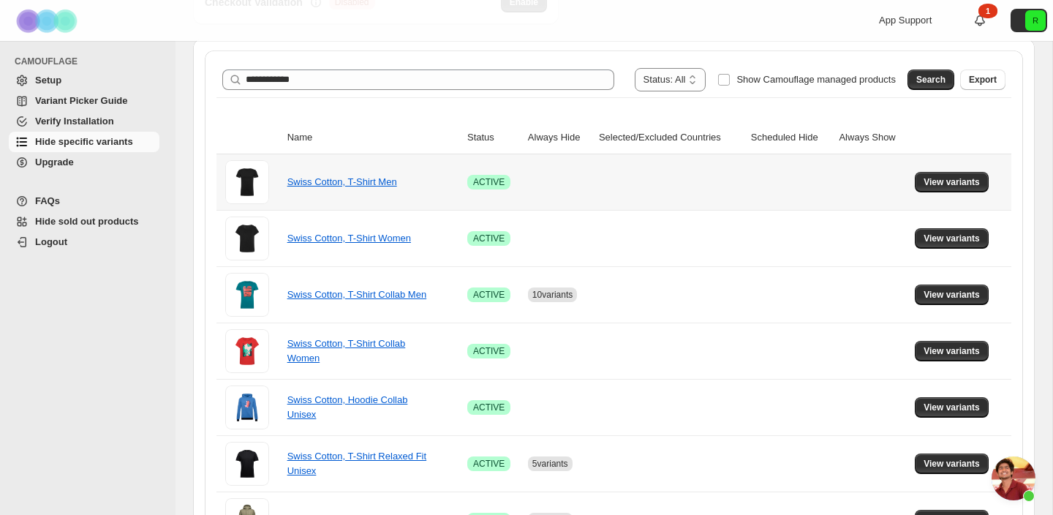
scroll to position [211, 0]
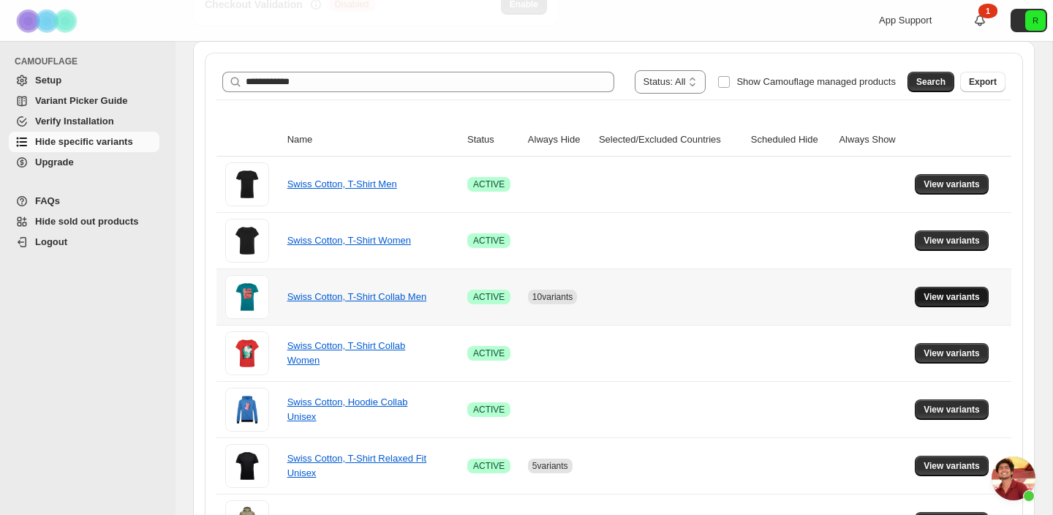
click at [935, 304] on button "View variants" at bounding box center [952, 297] width 74 height 20
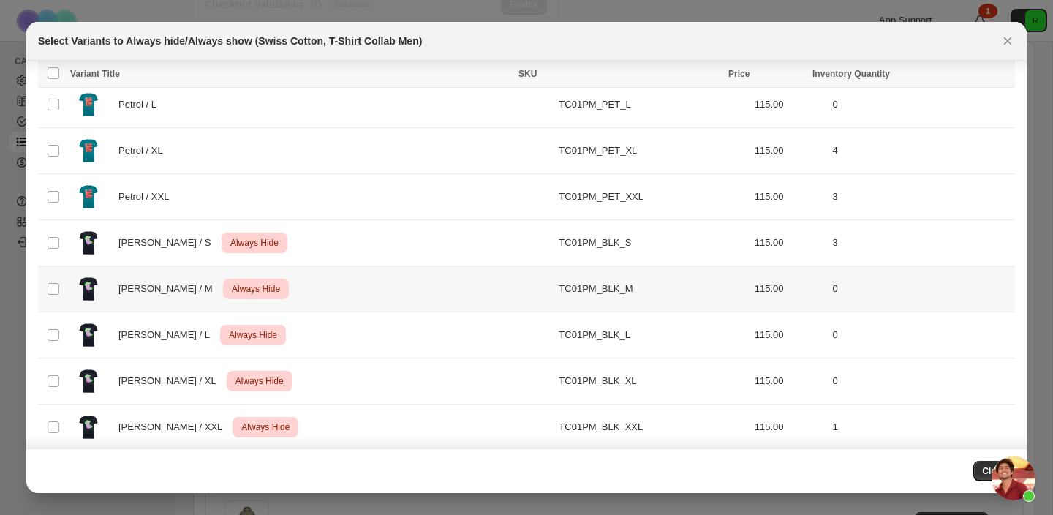
scroll to position [0, 0]
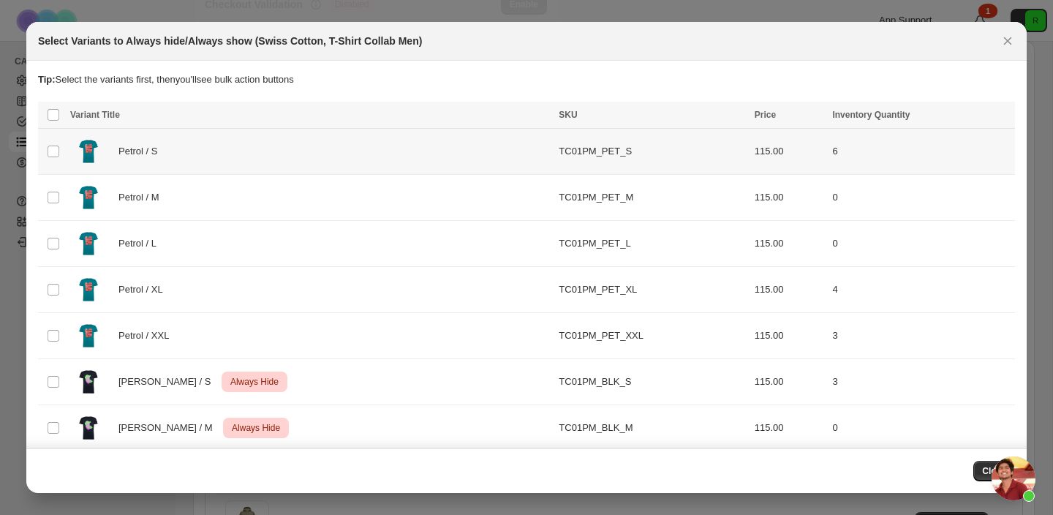
click at [60, 147] on td "Select product variant" at bounding box center [52, 152] width 28 height 46
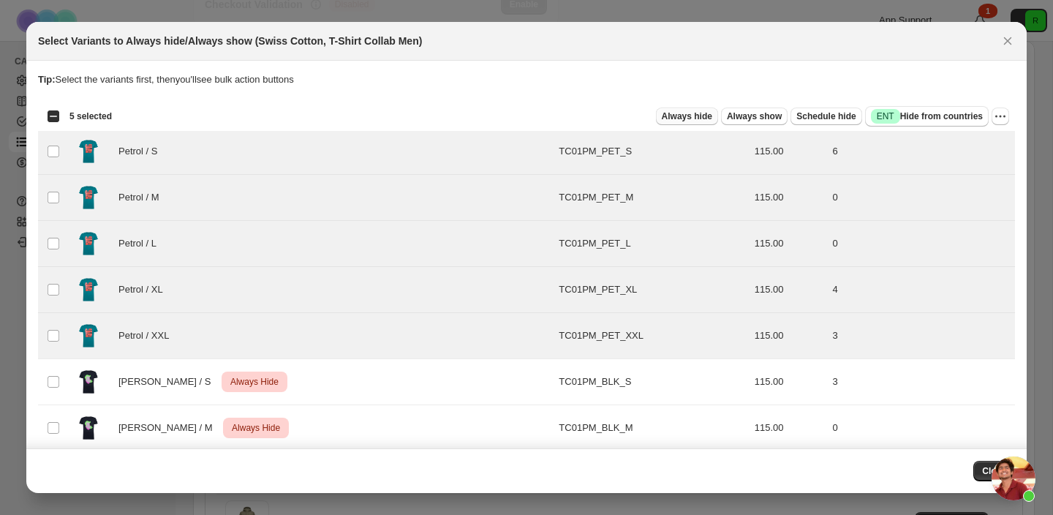
click at [697, 116] on span "Always hide" at bounding box center [687, 116] width 50 height 12
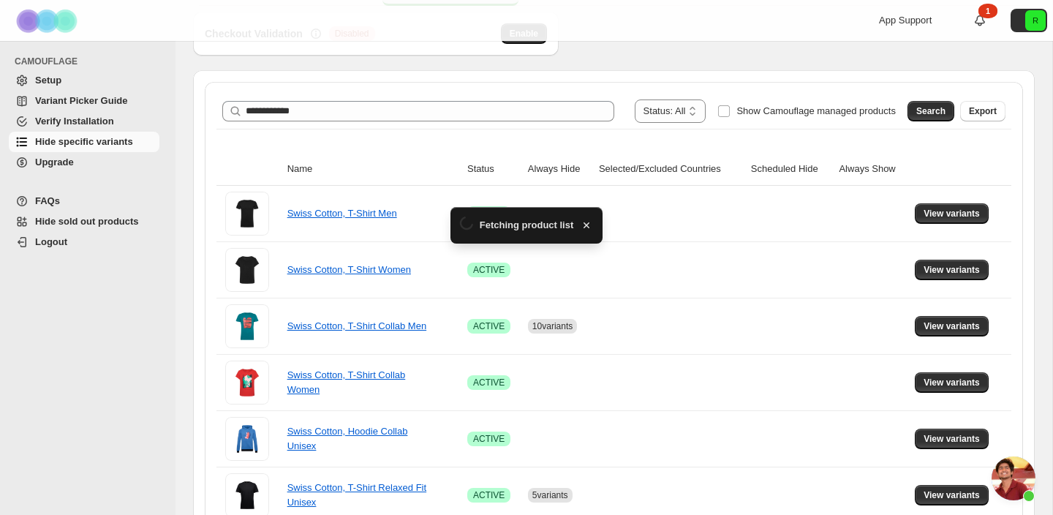
scroll to position [211, 0]
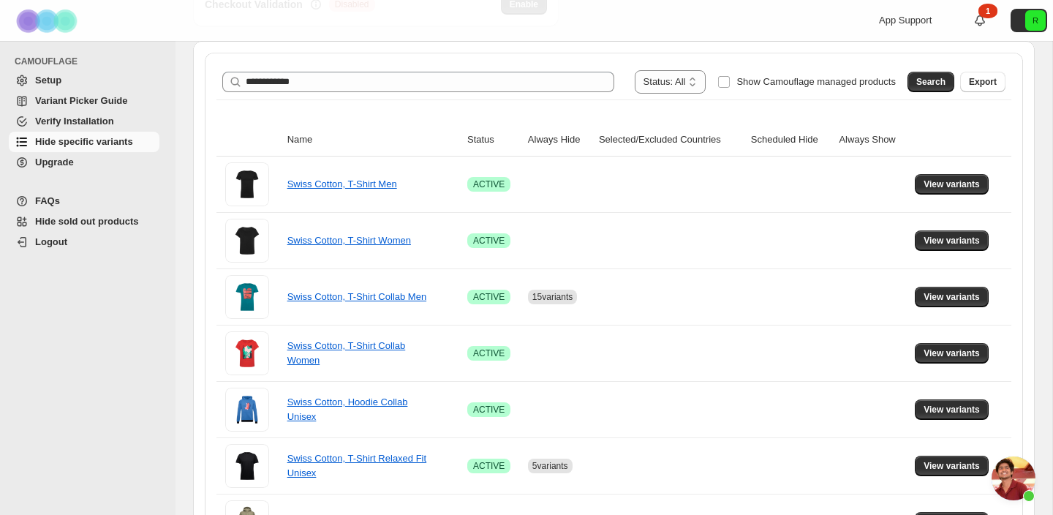
click at [1012, 475] on span "Chat öffnen" at bounding box center [1014, 478] width 44 height 44
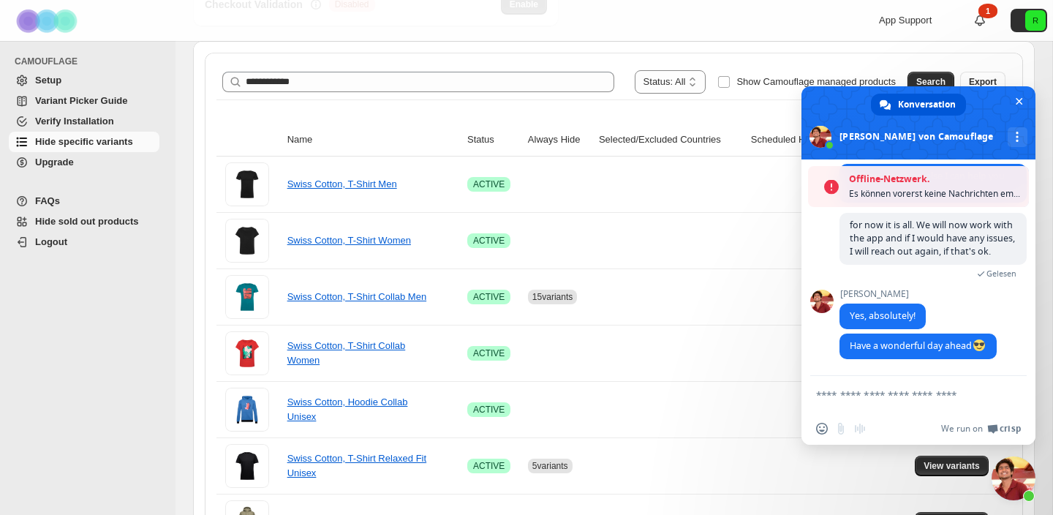
click at [908, 406] on form at bounding box center [902, 395] width 173 height 39
click at [908, 402] on form at bounding box center [902, 395] width 173 height 39
click at [897, 394] on textarea "Verfassen Sie Ihre Nachricht…" at bounding box center [902, 394] width 173 height 13
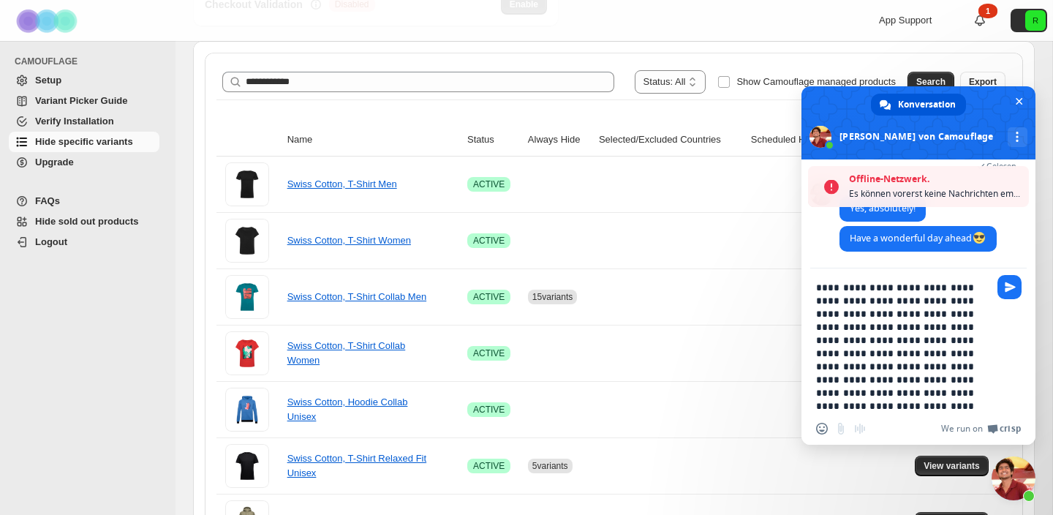
paste textarea "**********"
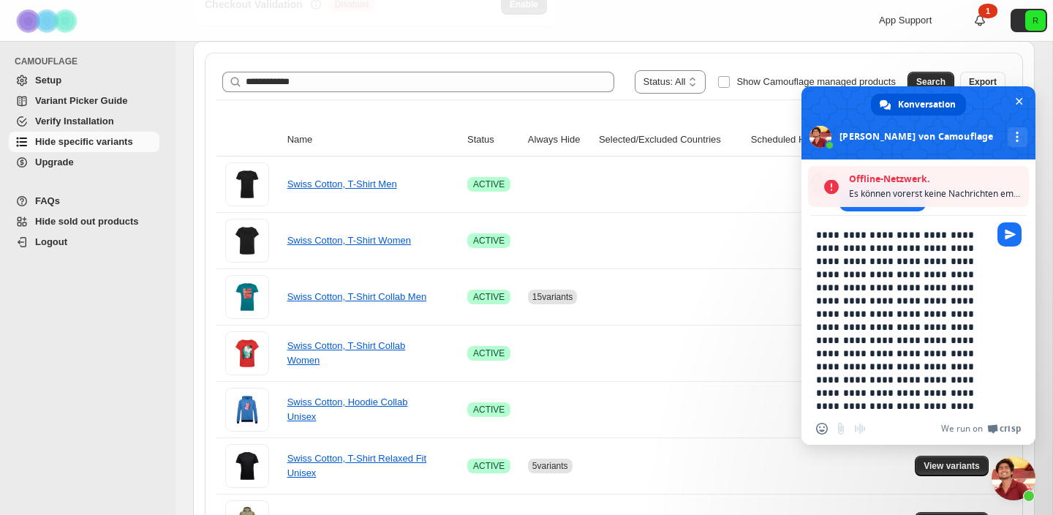
scroll to position [7, 0]
paste textarea "**********"
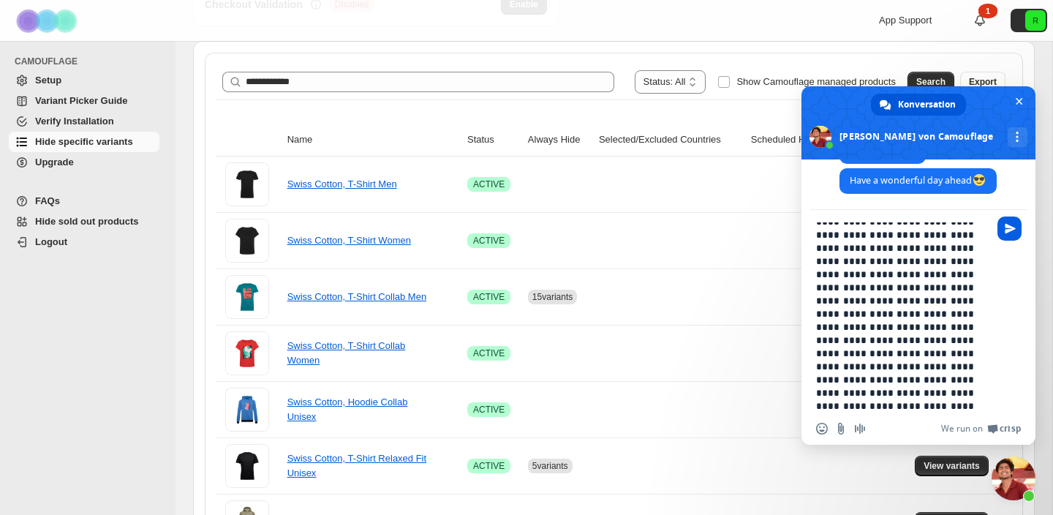
type textarea "**********"
click at [1012, 234] on span "Senden Sie" at bounding box center [1010, 229] width 24 height 24
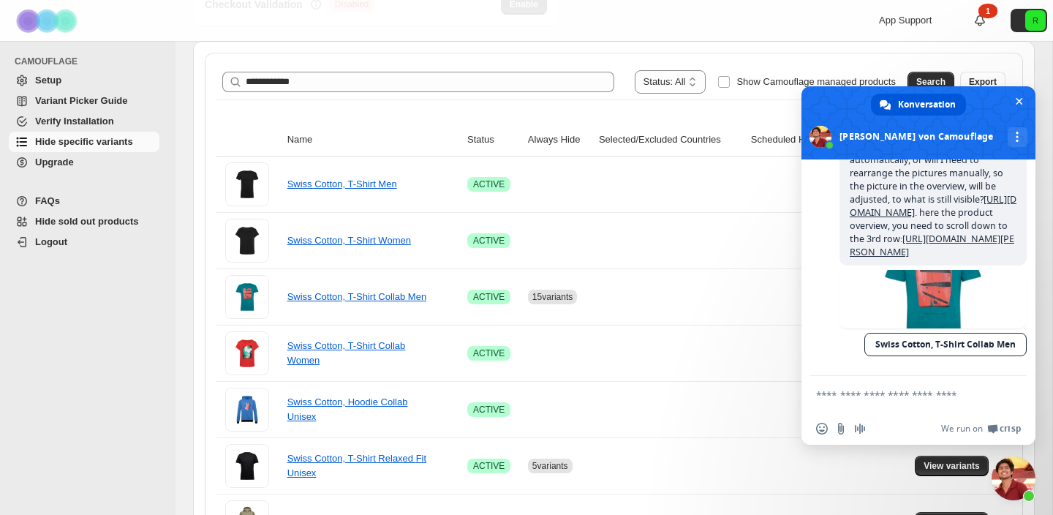
scroll to position [6471, 0]
click at [962, 253] on span "me again: I just realized, that in this t-shirt, if I hid all colors besides ye…" at bounding box center [933, 174] width 187 height 184
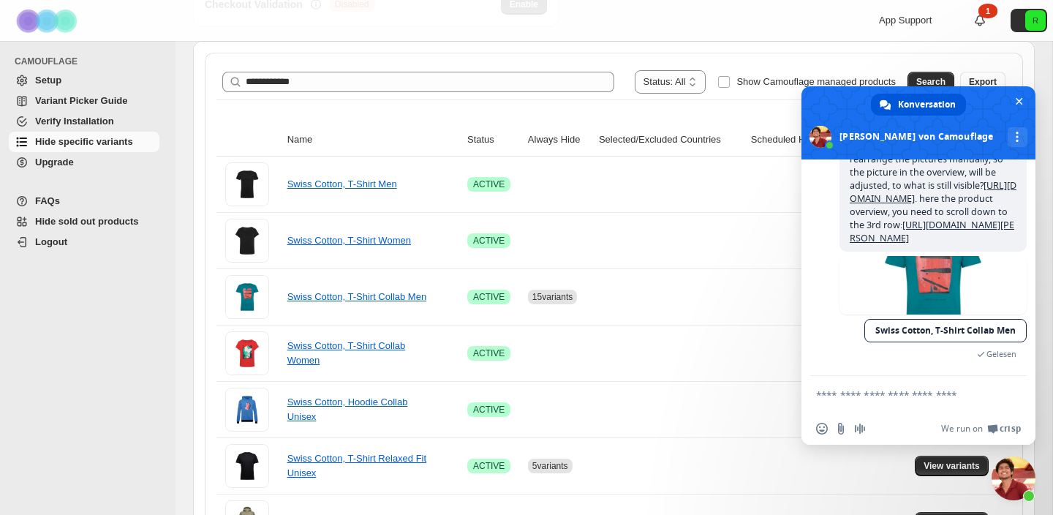
scroll to position [6457, 0]
click at [950, 205] on link "[URL][DOMAIN_NAME]" at bounding box center [933, 192] width 167 height 26
click at [914, 244] on link "[URL][DOMAIN_NAME][PERSON_NAME]" at bounding box center [932, 232] width 165 height 26
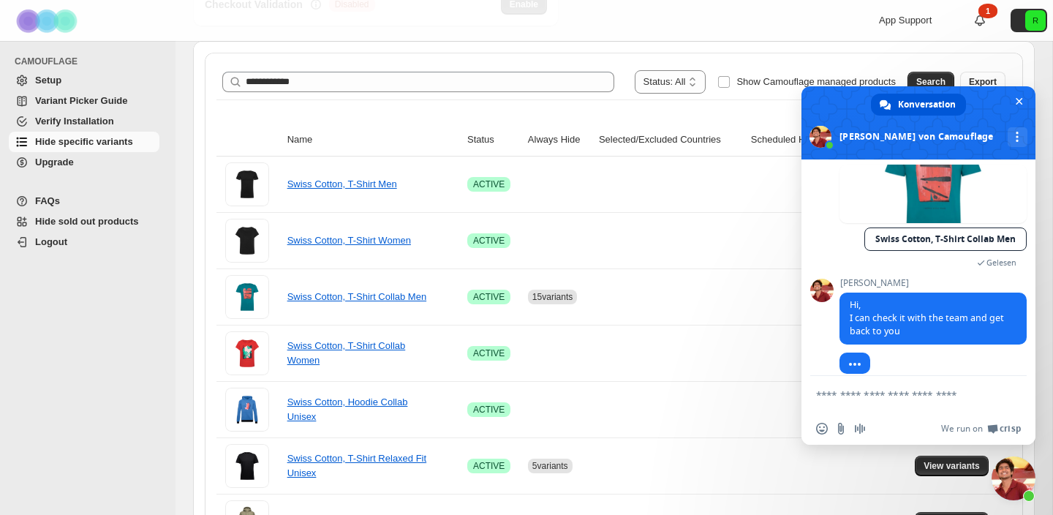
scroll to position [6666, 0]
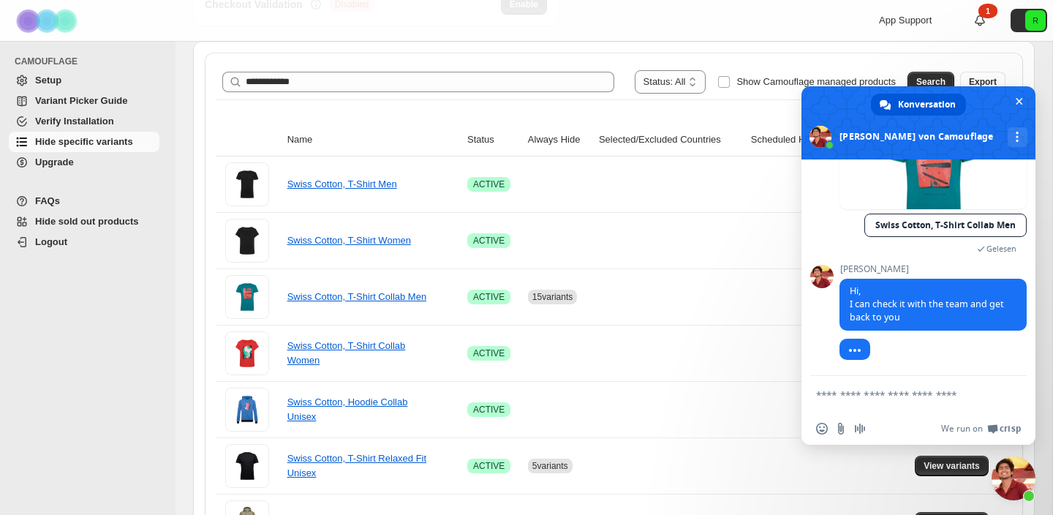
click at [916, 396] on textarea "Verfassen Sie Ihre Nachricht…" at bounding box center [902, 394] width 173 height 13
type textarea "**********"
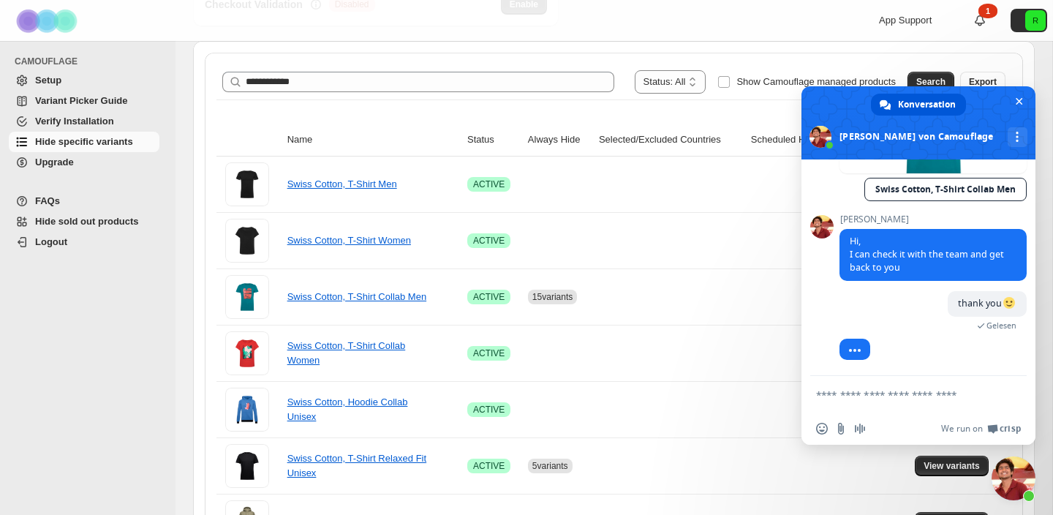
scroll to position [6703, 0]
click at [68, 163] on span "Upgrade" at bounding box center [54, 162] width 39 height 11
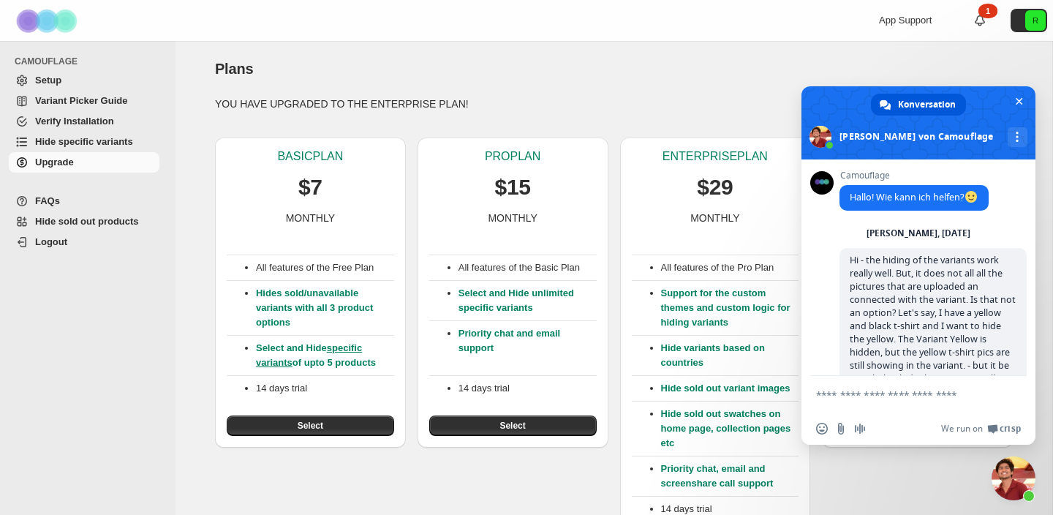
scroll to position [6703, 0]
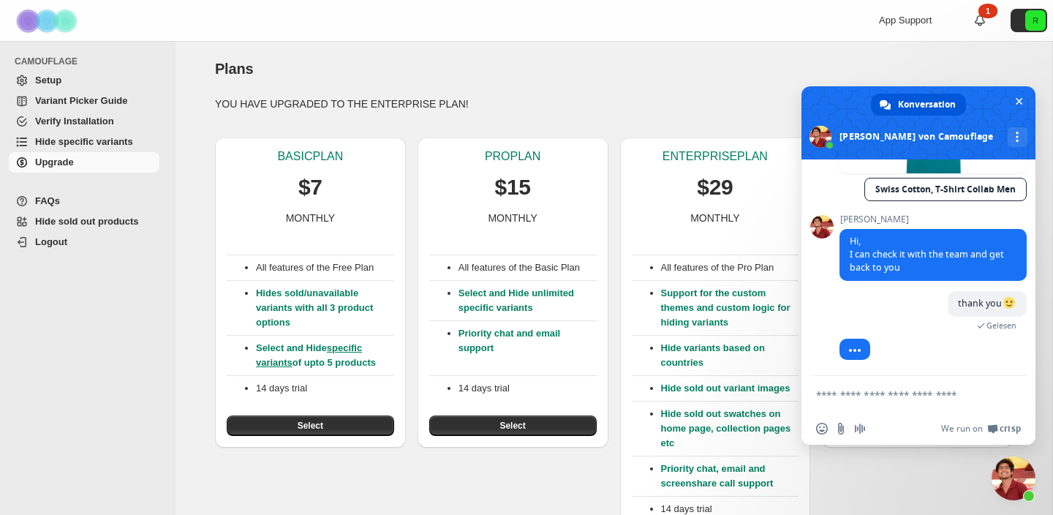
click at [727, 99] on p "YOU HAVE UPGRADED TO THE ENTERPRISE PLAN!" at bounding box center [614, 104] width 798 height 15
click at [759, 127] on div "BASIC PLAN $7 MONTHLY All features of the Free Plan Hides sold/unavailable vari…" at bounding box center [608, 347] width 810 height 443
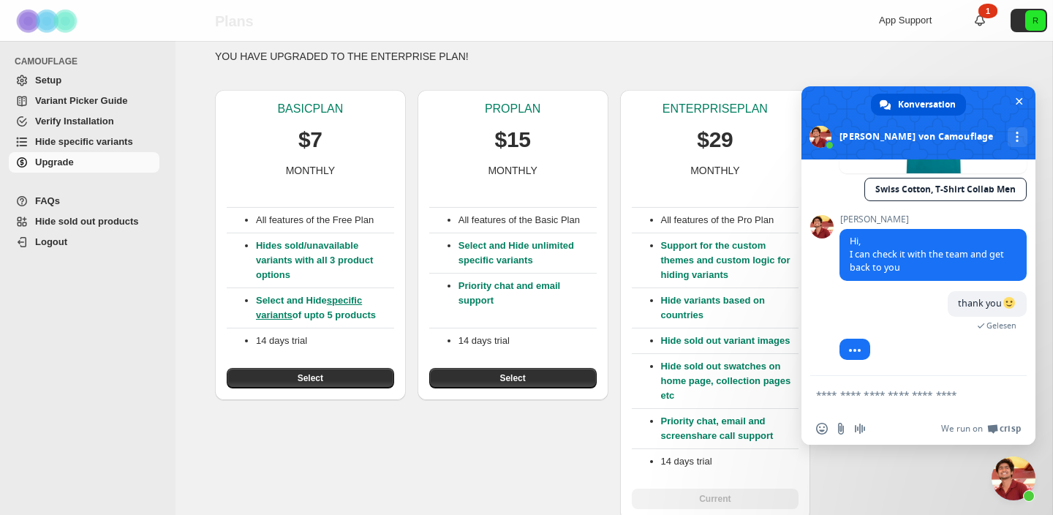
scroll to position [45, 0]
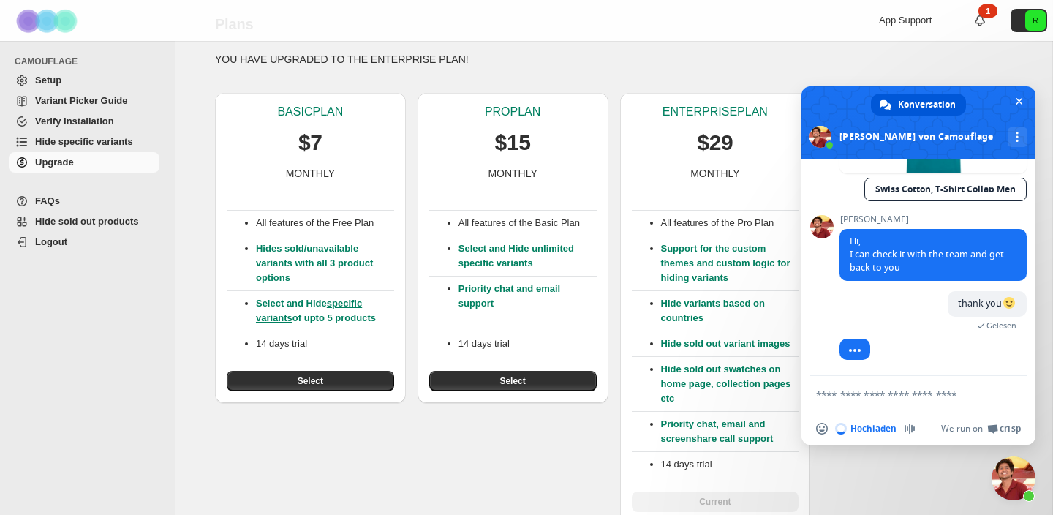
click at [897, 395] on textarea "Verfassen Sie Ihre Nachricht…" at bounding box center [902, 394] width 173 height 13
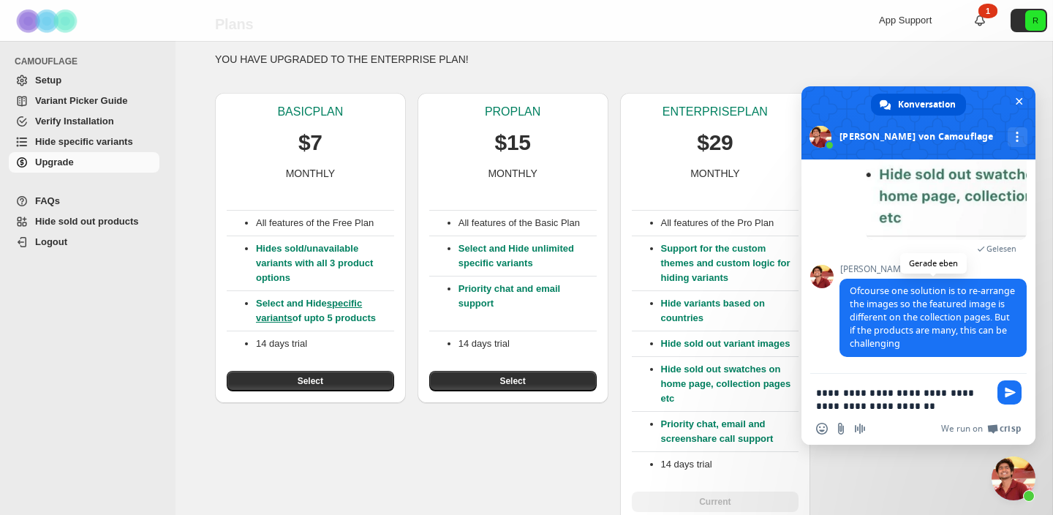
scroll to position [6867, 0]
click at [905, 410] on textarea "**********" at bounding box center [902, 399] width 173 height 26
drag, startPoint x: 903, startPoint y: 408, endPoint x: 851, endPoint y: 405, distance: 52.0
click at [851, 405] on textarea "**********" at bounding box center [902, 399] width 173 height 26
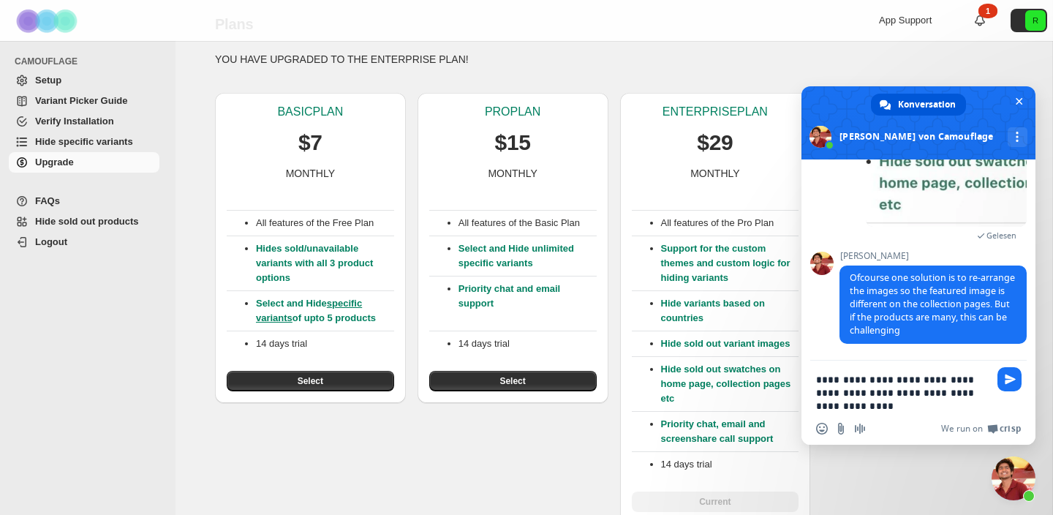
type textarea "**********"
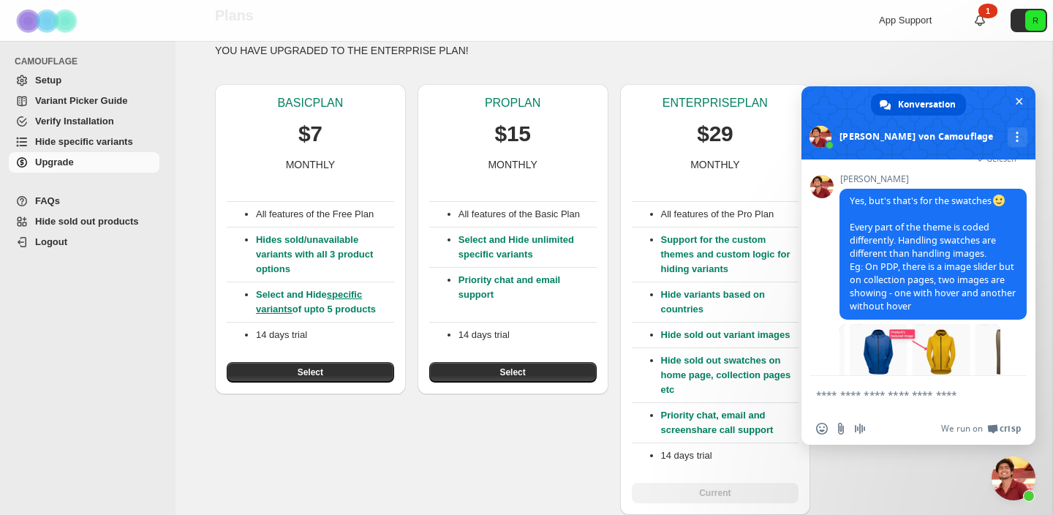
scroll to position [7355, 0]
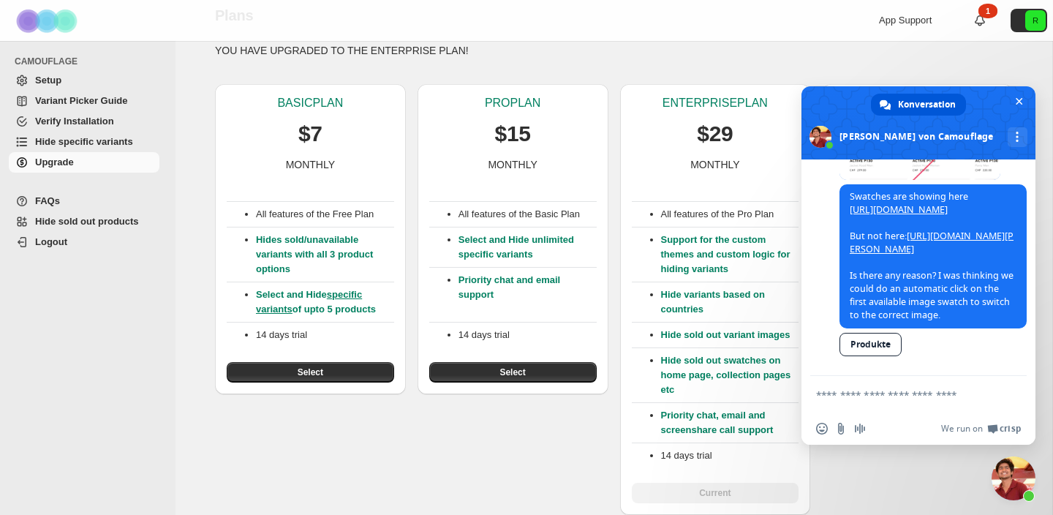
click at [928, 395] on textarea "Verfassen Sie Ihre Nachricht…" at bounding box center [902, 394] width 173 height 13
click at [872, 403] on form at bounding box center [902, 395] width 173 height 39
click at [893, 402] on form at bounding box center [902, 395] width 173 height 39
click at [903, 388] on form at bounding box center [902, 395] width 173 height 39
click at [904, 409] on form at bounding box center [902, 395] width 173 height 39
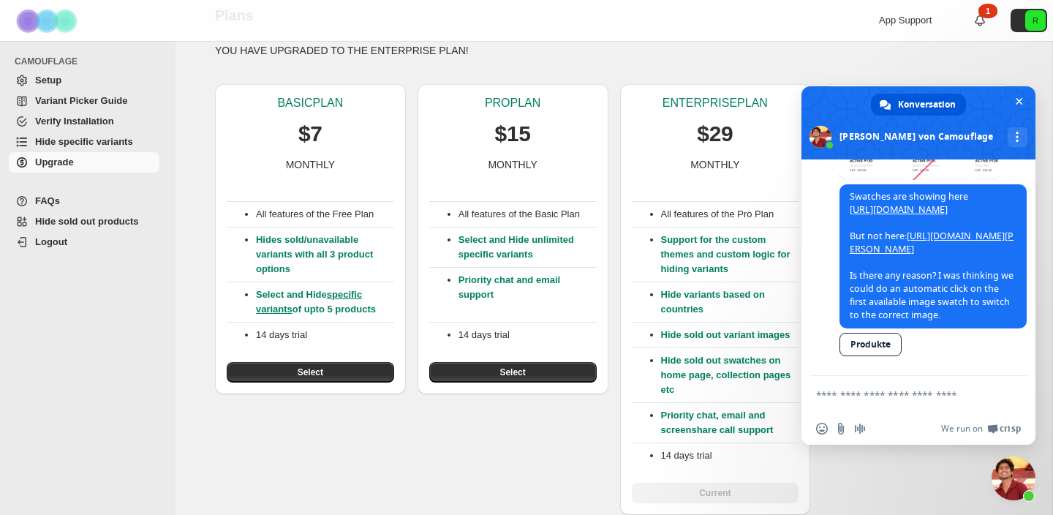
click at [919, 399] on textarea "Verfassen Sie Ihre Nachricht…" at bounding box center [902, 394] width 173 height 13
type textarea "**********"
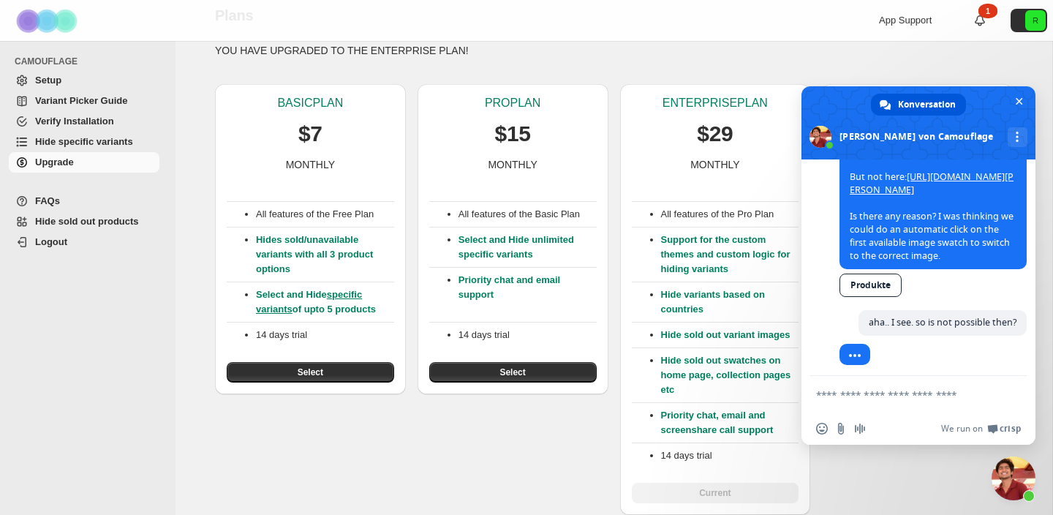
scroll to position [7240, 0]
click at [908, 121] on span at bounding box center [920, 78] width 161 height 88
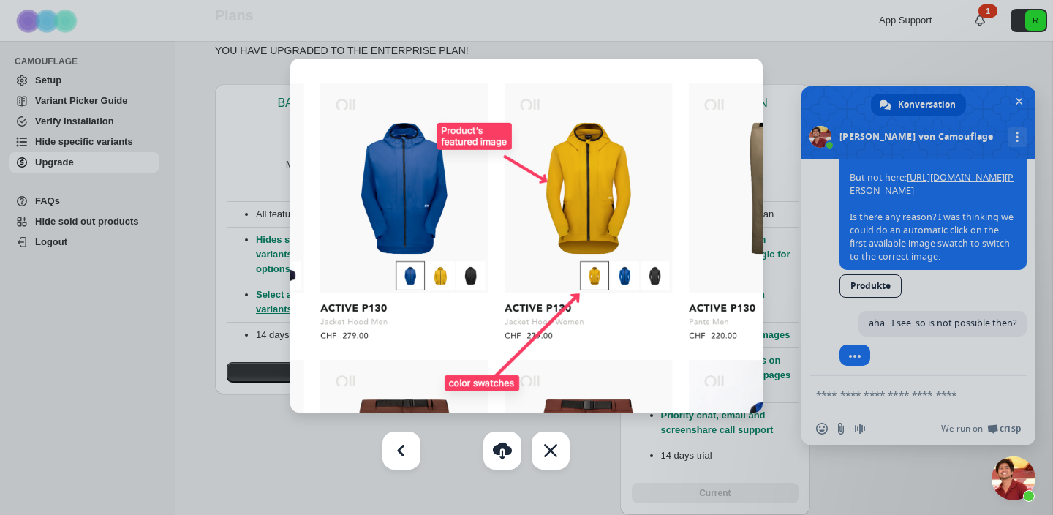
click at [869, 401] on div at bounding box center [526, 257] width 1053 height 515
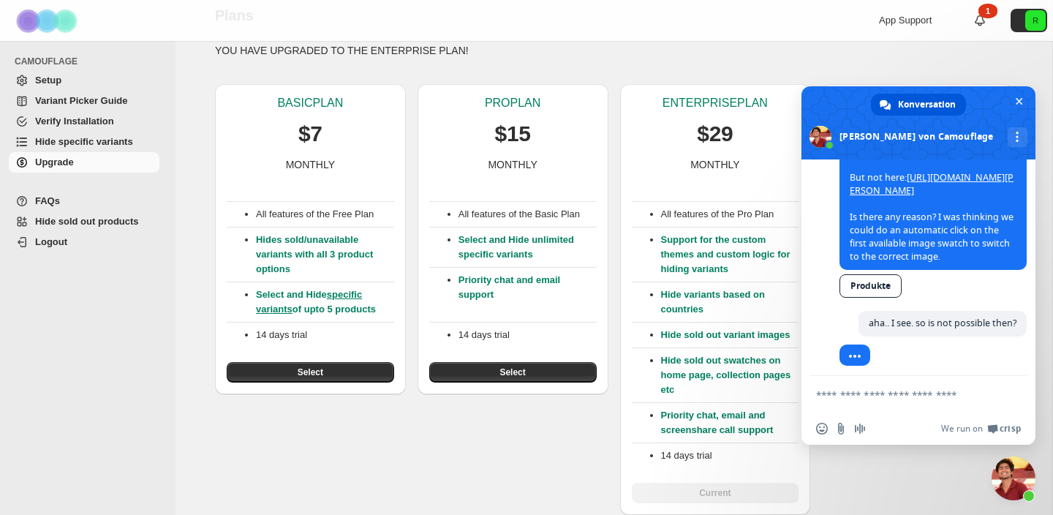
click at [891, 397] on textarea "Verfassen Sie Ihre Nachricht…" at bounding box center [902, 394] width 173 height 13
paste textarea "**********"
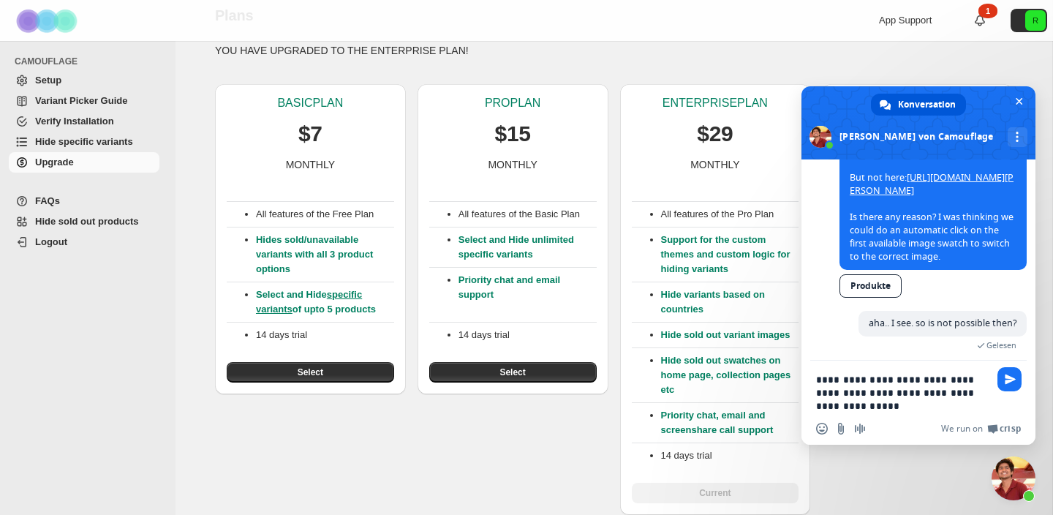
scroll to position [7593, 0]
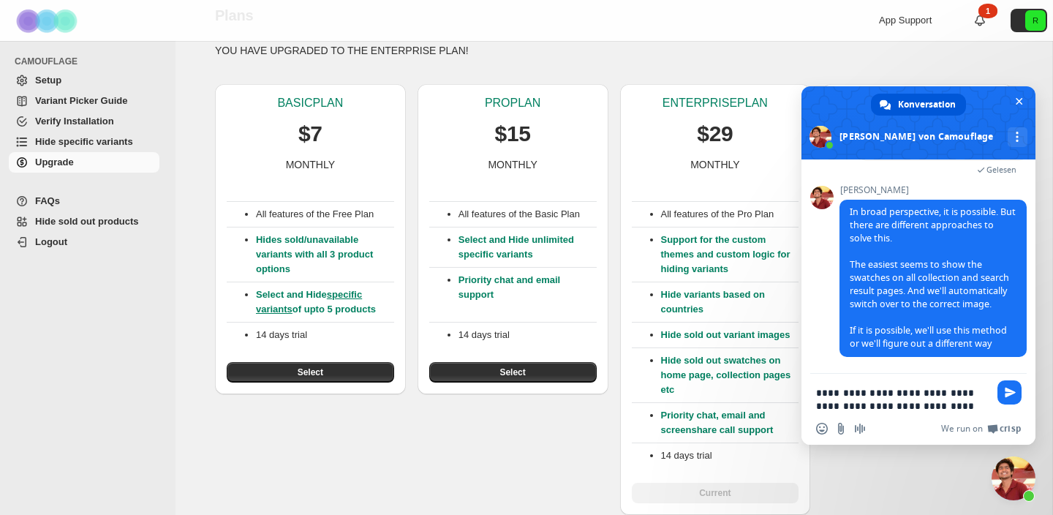
type textarea "**********"
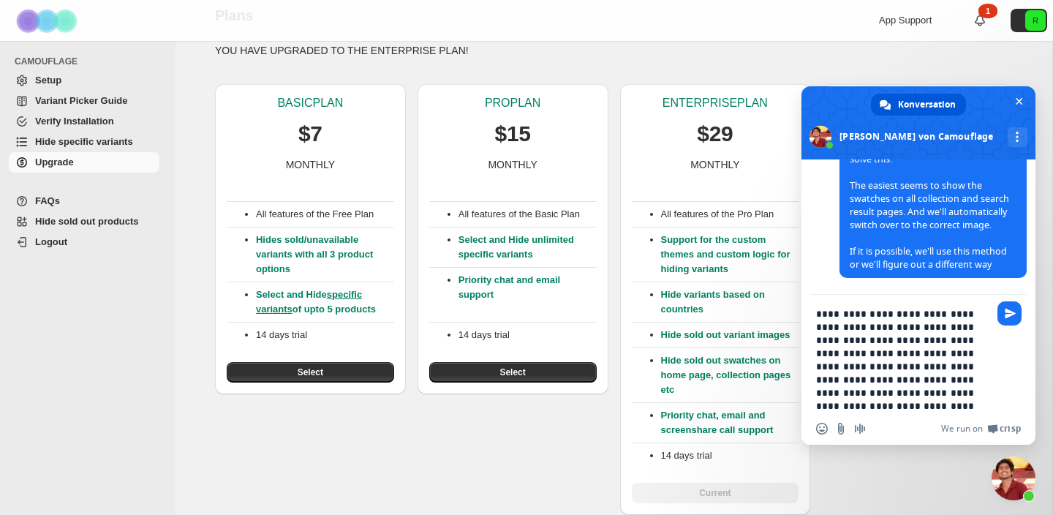
type textarea "**********"
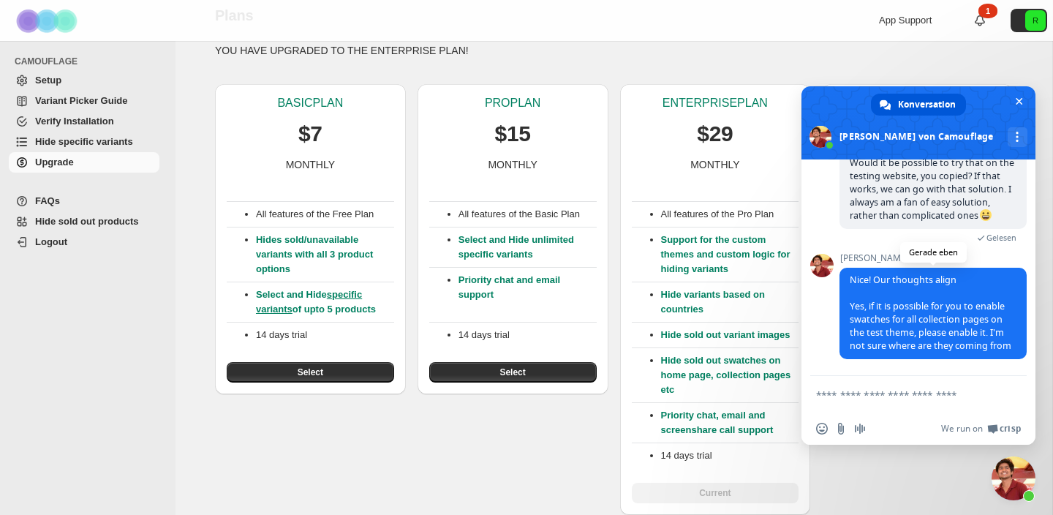
scroll to position [7813, 0]
click at [912, 403] on form at bounding box center [902, 395] width 173 height 39
click at [921, 394] on textarea "Verfassen Sie Ihre Nachricht…" at bounding box center [902, 394] width 173 height 13
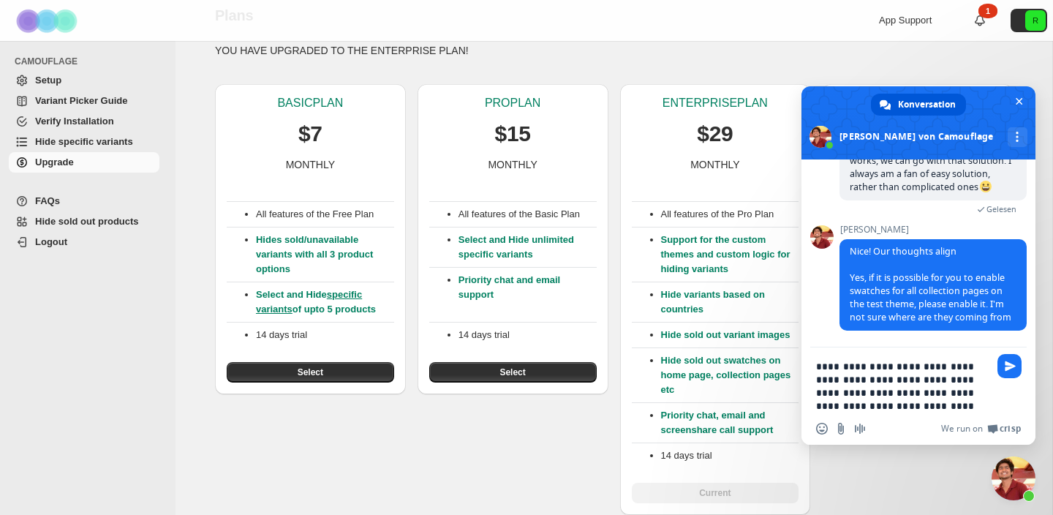
type textarea "**********"
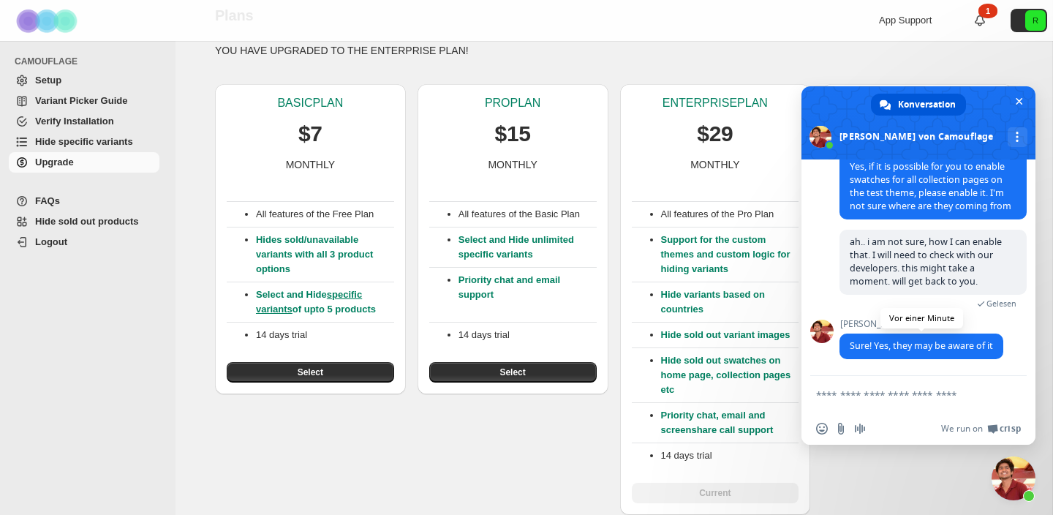
scroll to position [7941, 0]
click at [467, 448] on div "BASIC PLAN $7 MONTHLY All features of the Free Plan Hides sold/unavailable vari…" at bounding box center [608, 293] width 810 height 443
click at [201, 63] on div "Plans. This page is ready Plans YOU HAVE UPGRADED TO THE ENTERPRISE PLAN! BASIC…" at bounding box center [613, 251] width 833 height 527
click at [1016, 101] on span "Chat schließen" at bounding box center [1019, 101] width 7 height 7
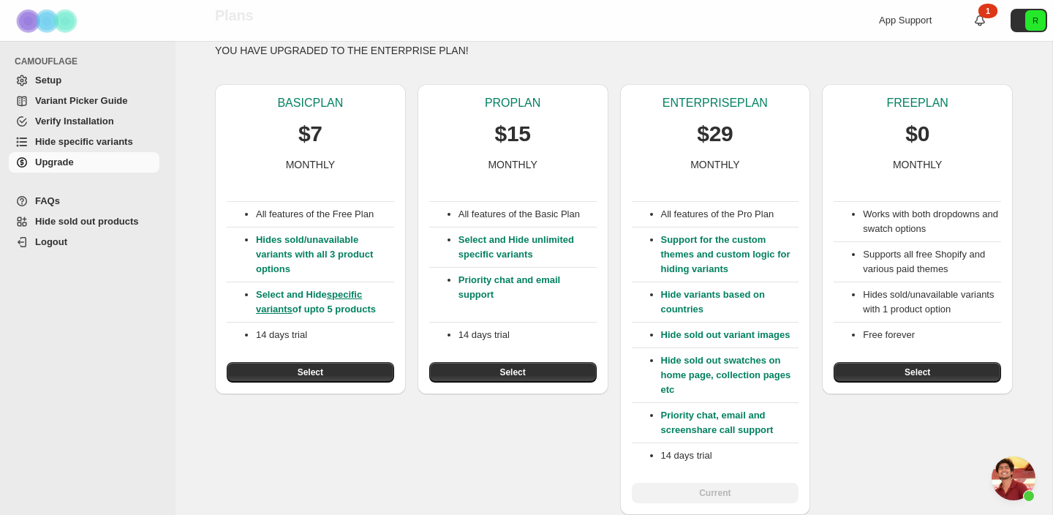
scroll to position [0, 0]
